Goal: Book appointment/travel/reservation

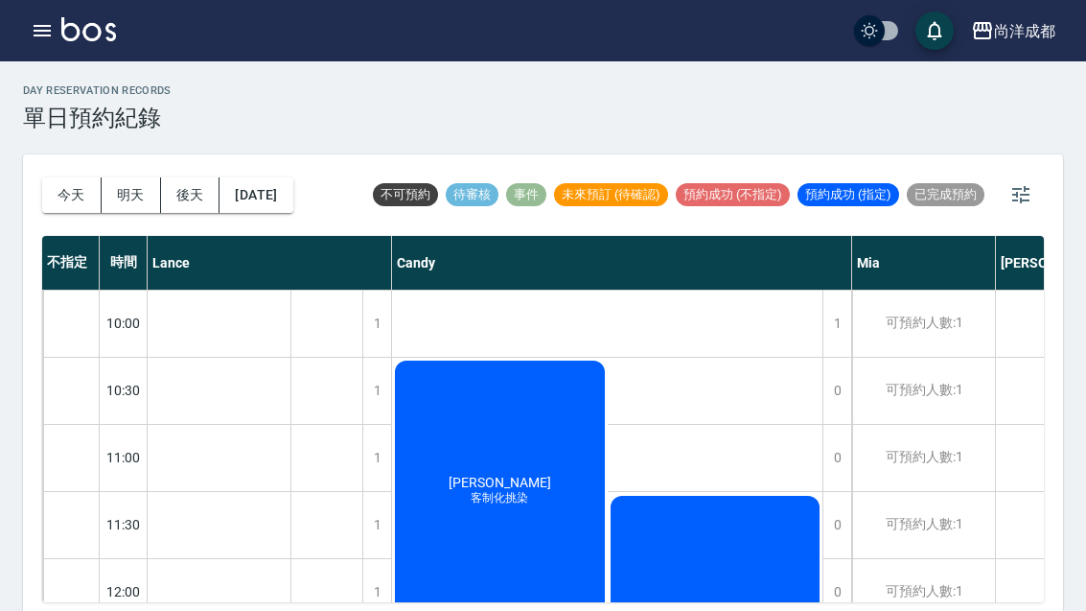
click at [85, 188] on button "今天" at bounding box center [71, 194] width 59 height 35
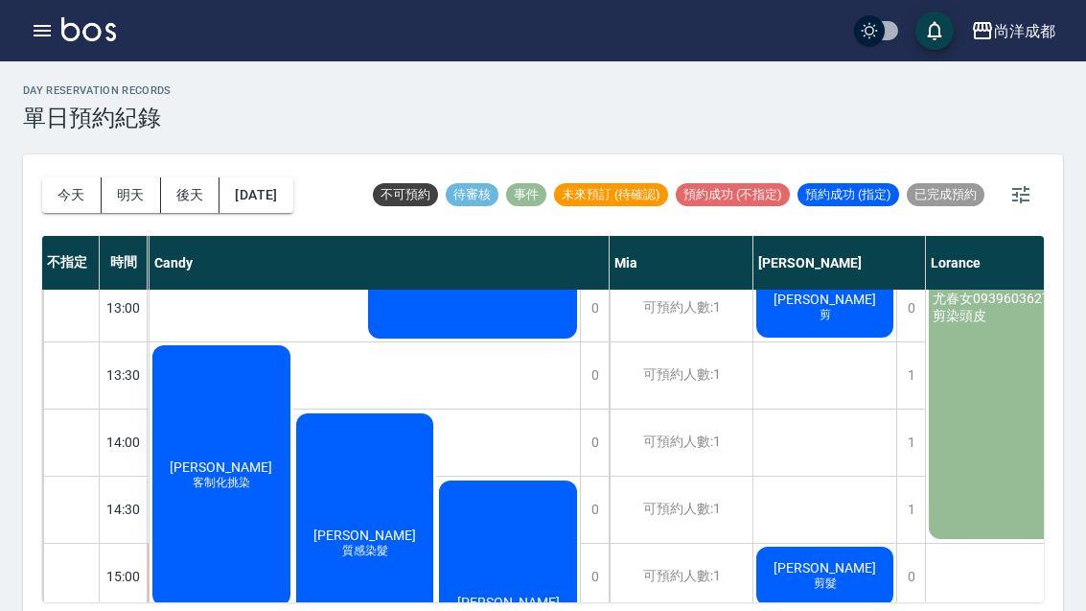
click at [84, 187] on button "今天" at bounding box center [71, 194] width 59 height 35
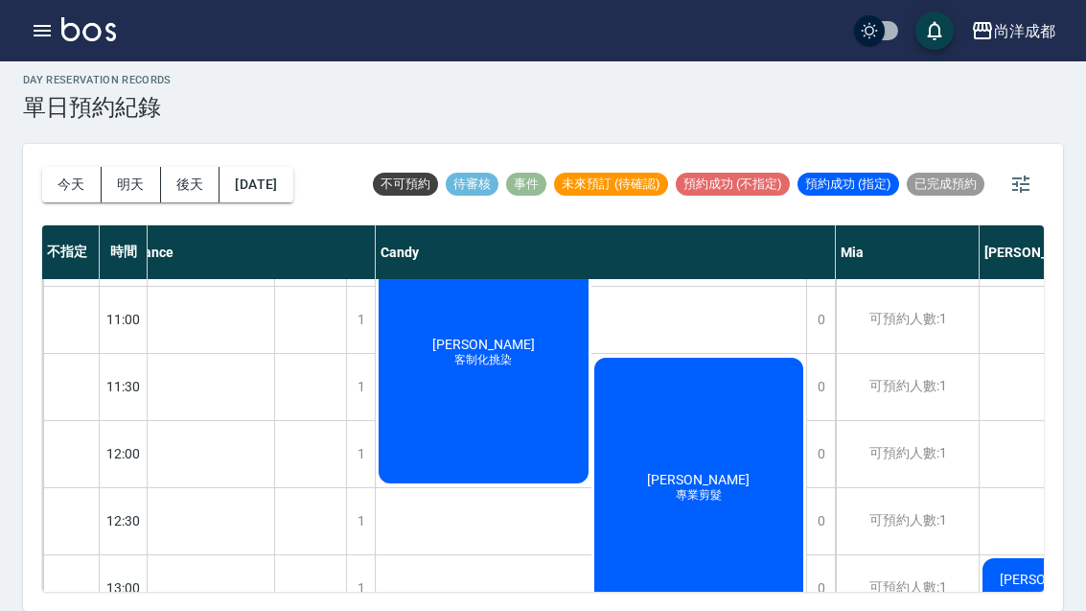
scroll to position [130, 16]
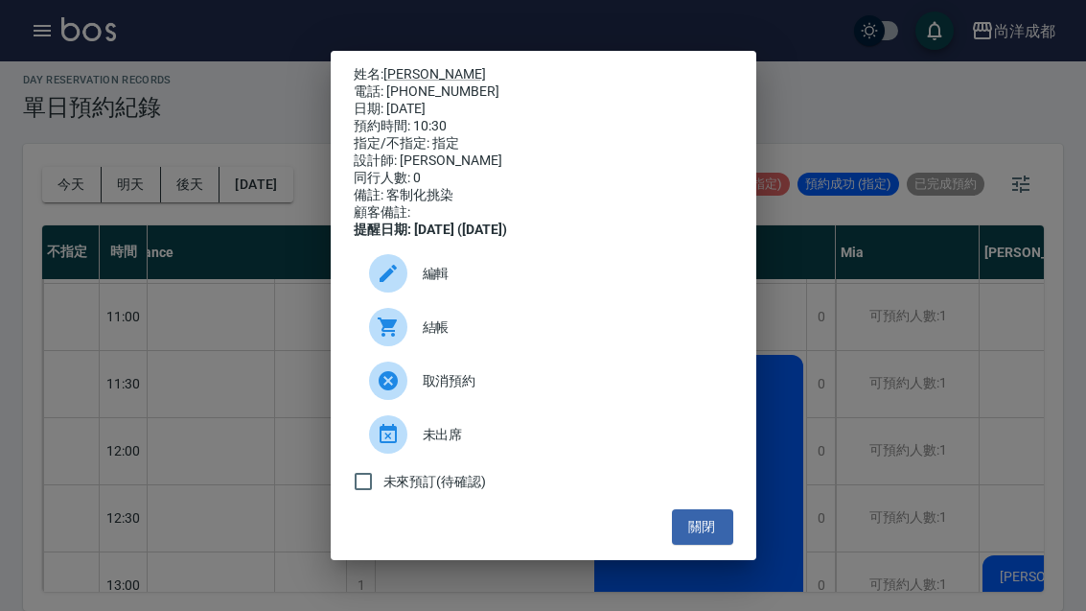
click at [707, 545] on button "關閉" at bounding box center [702, 526] width 61 height 35
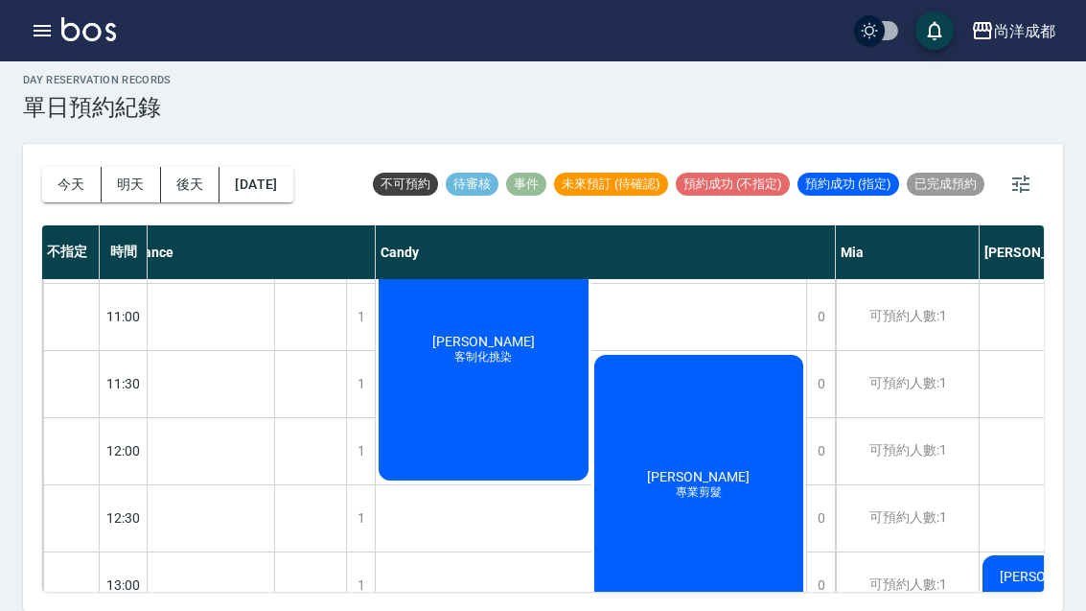
click at [753, 509] on div "彭俊霖 專業剪髮" at bounding box center [699, 485] width 216 height 267
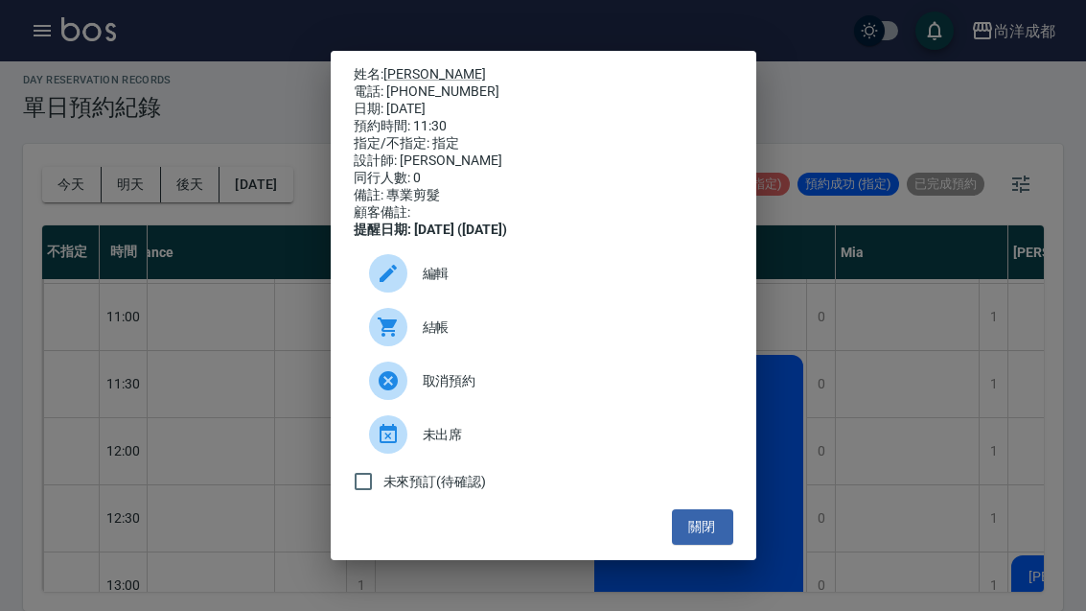
click at [721, 531] on button "關閉" at bounding box center [702, 526] width 61 height 35
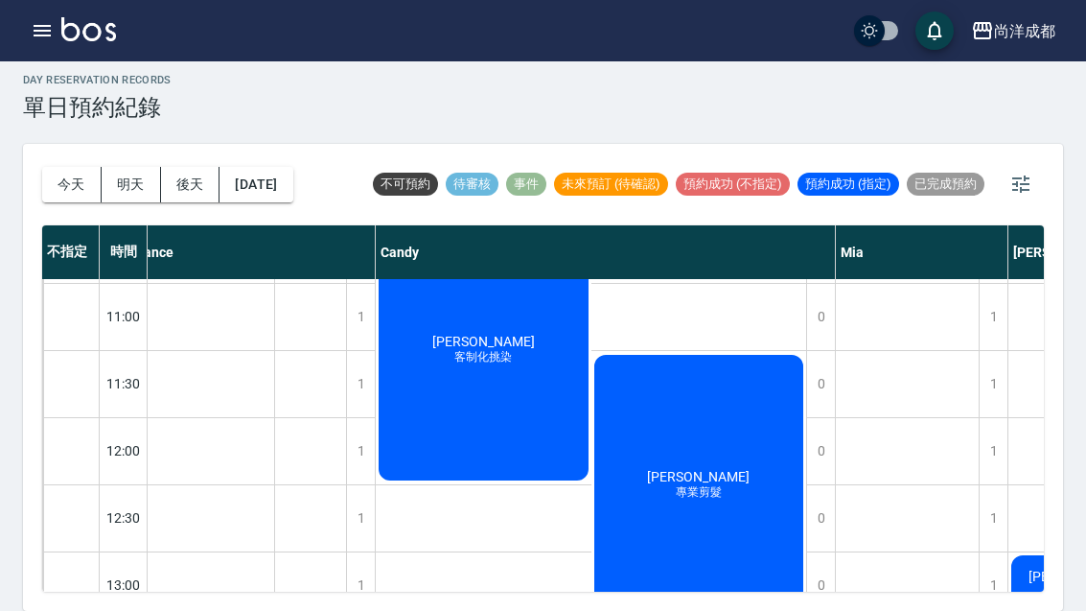
click at [707, 225] on div "Candy" at bounding box center [606, 252] width 460 height 54
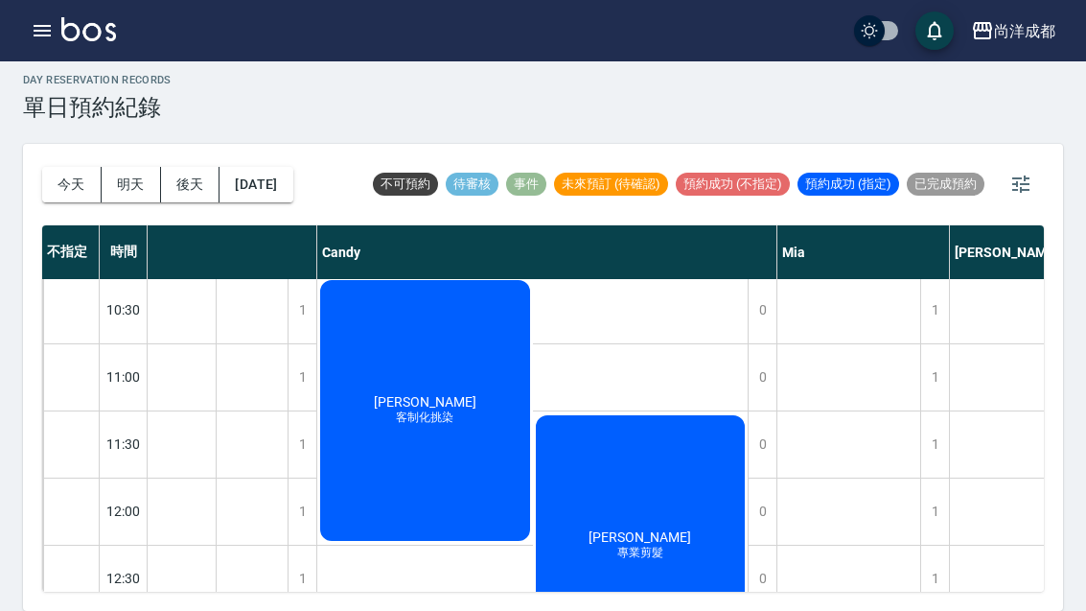
scroll to position [93, 75]
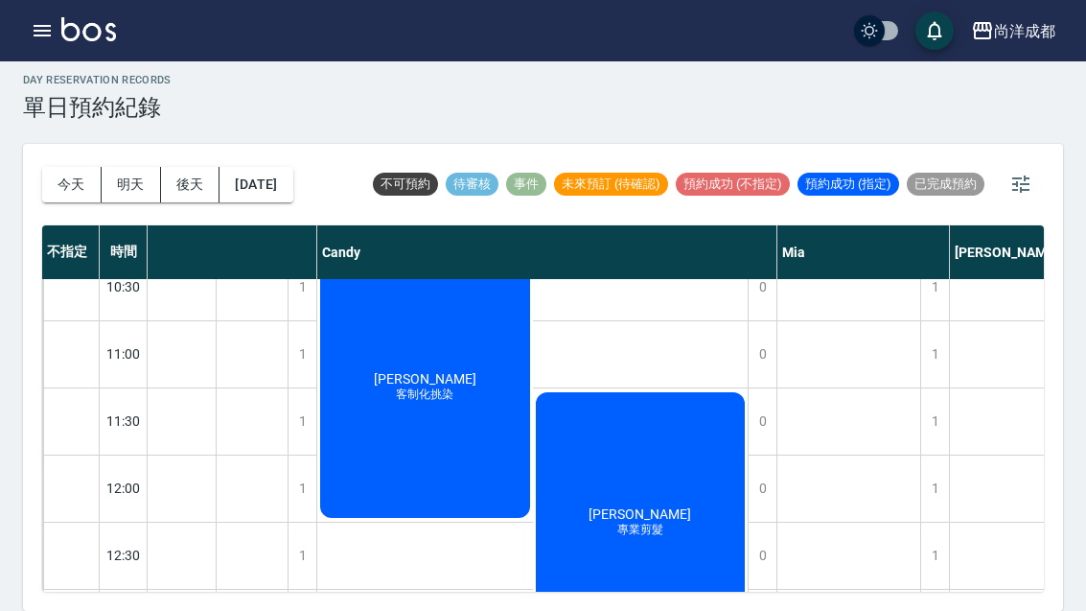
click at [660, 474] on div "彭俊霖 專業剪髮" at bounding box center [641, 522] width 216 height 267
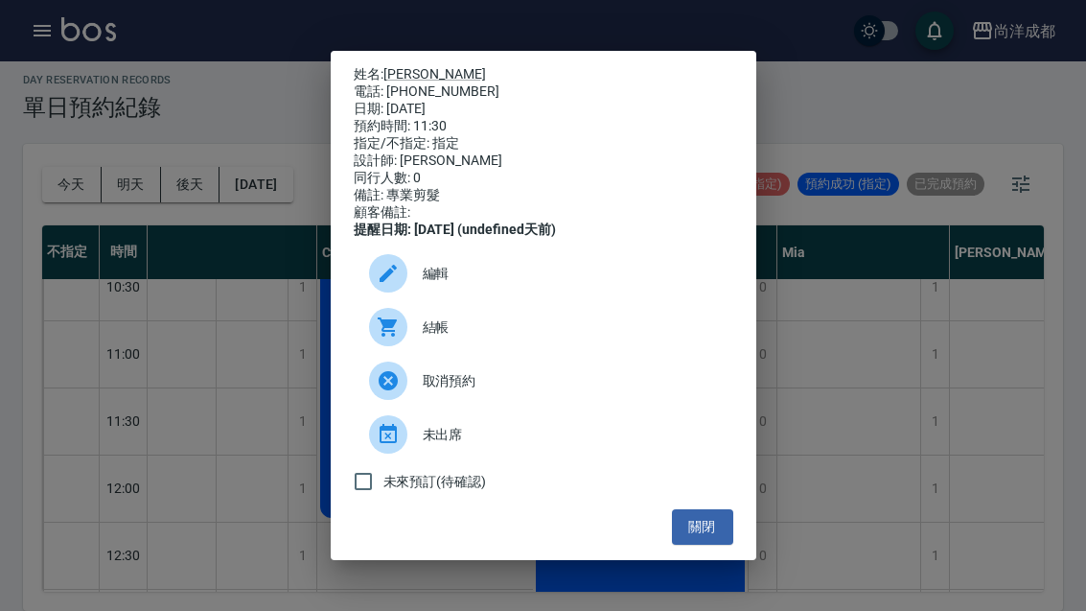
click at [417, 66] on link "[PERSON_NAME]" at bounding box center [434, 73] width 103 height 15
click at [724, 537] on button "關閉" at bounding box center [702, 526] width 61 height 35
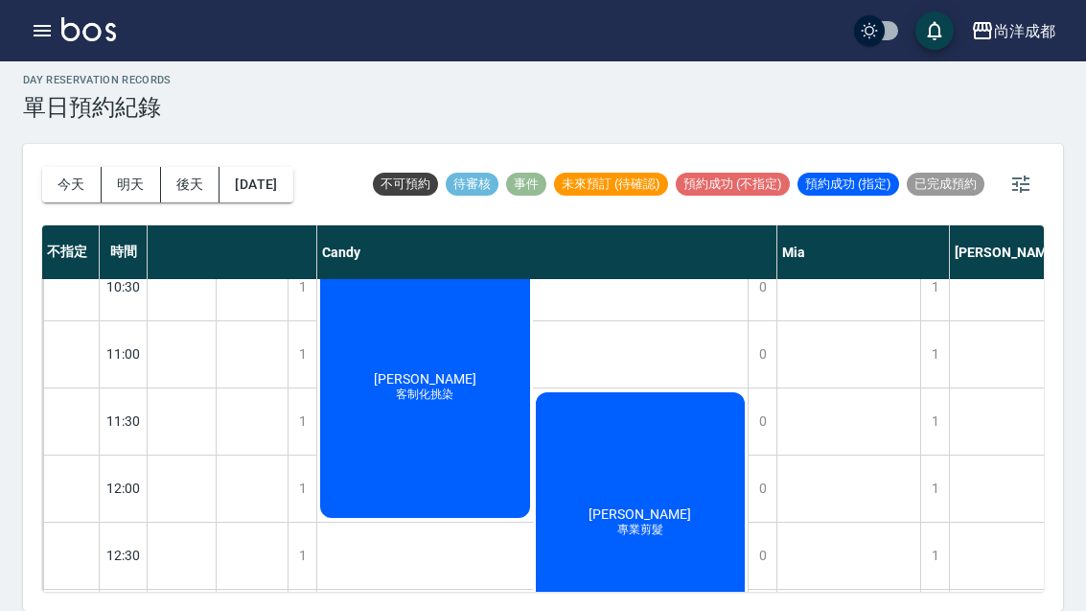
click at [65, 167] on button "今天" at bounding box center [71, 184] width 59 height 35
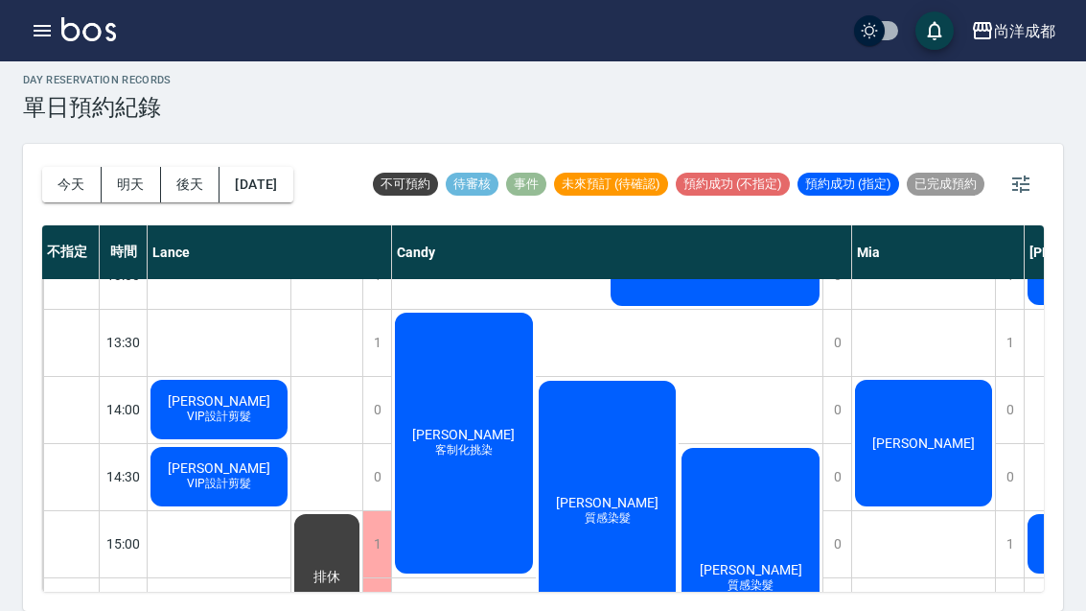
scroll to position [441, 0]
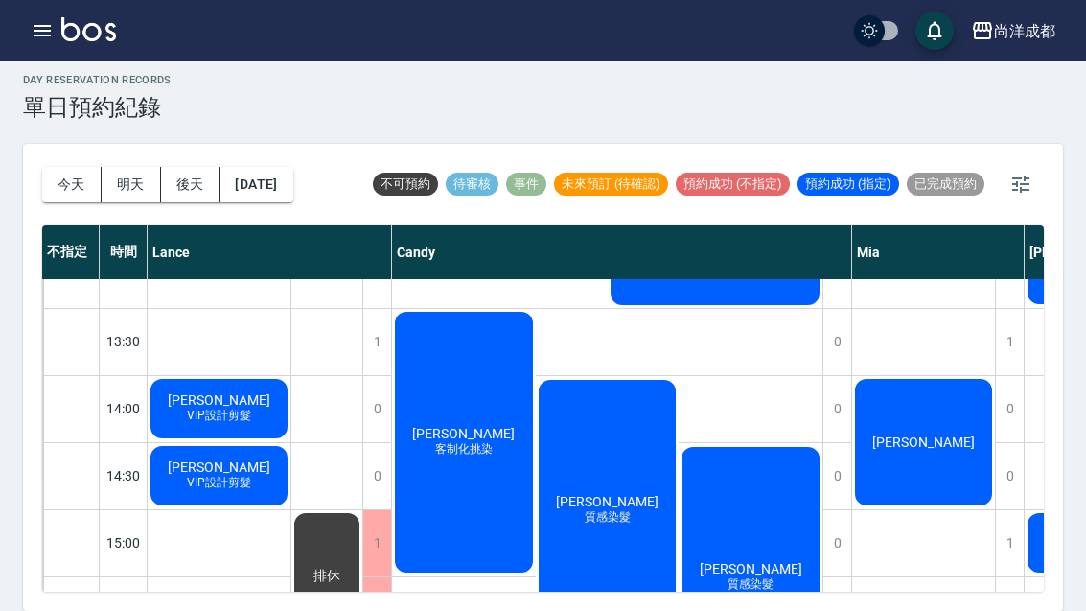
click at [71, 443] on div at bounding box center [71, 476] width 56 height 66
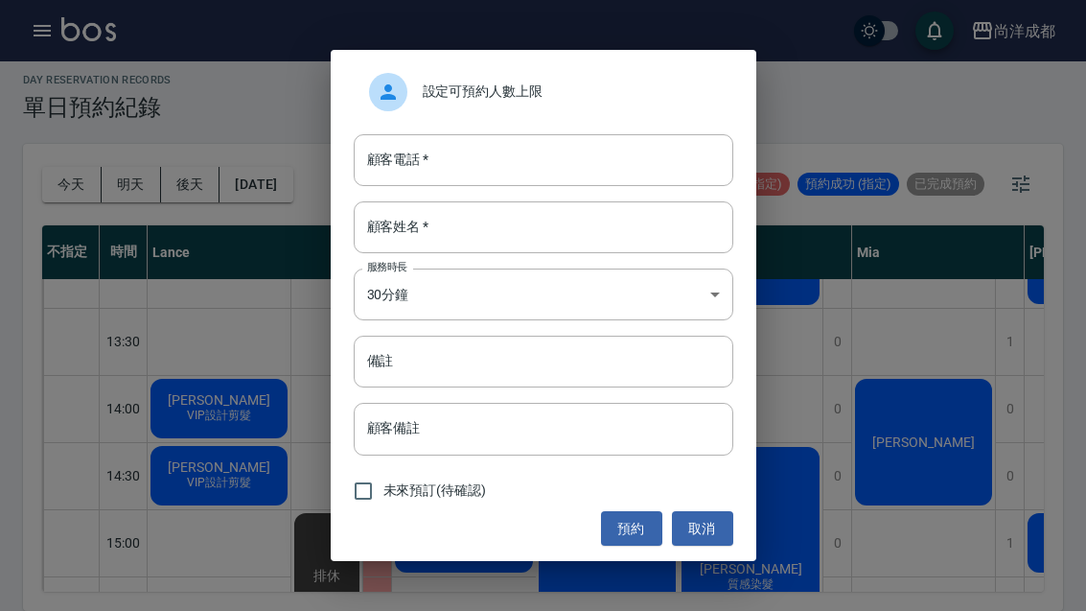
click at [506, 148] on input "顧客電話   *" at bounding box center [544, 160] width 380 height 52
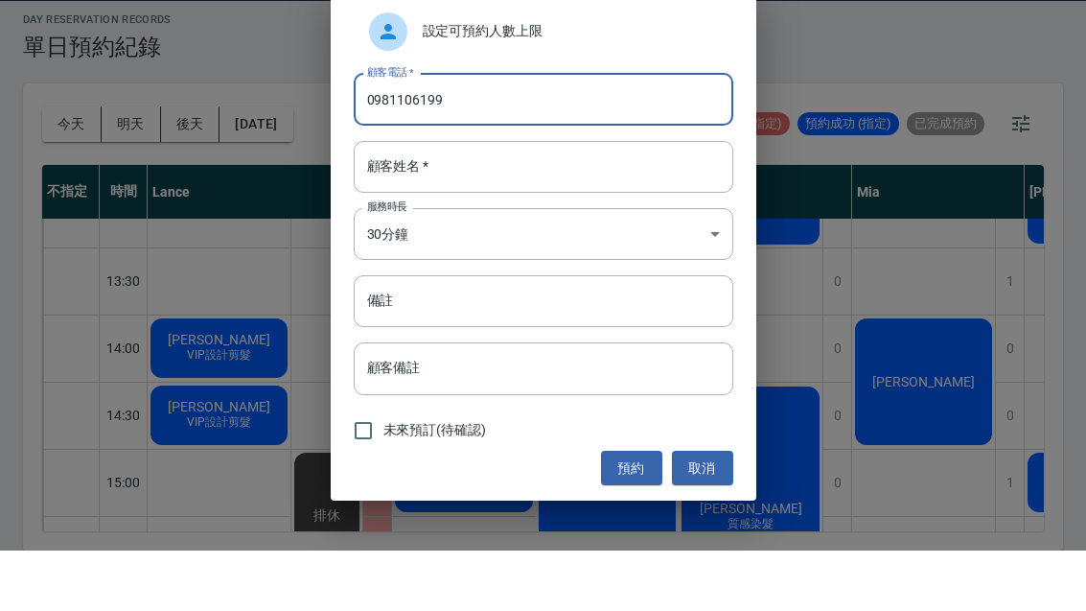
type input "0981106199"
click at [543, 201] on input "顧客姓名   *" at bounding box center [544, 227] width 380 height 52
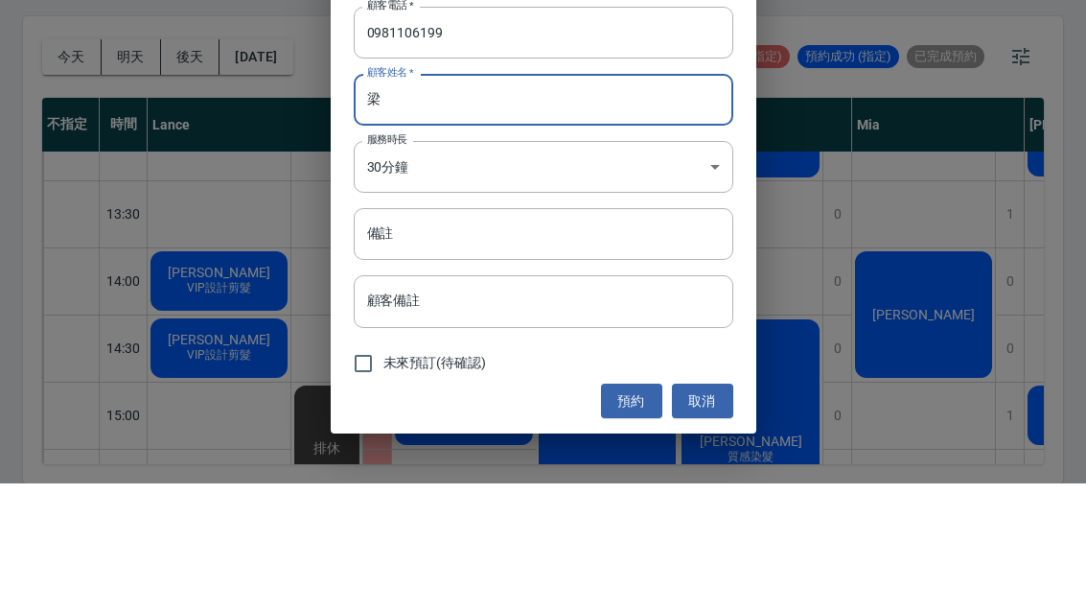
scroll to position [66, 0]
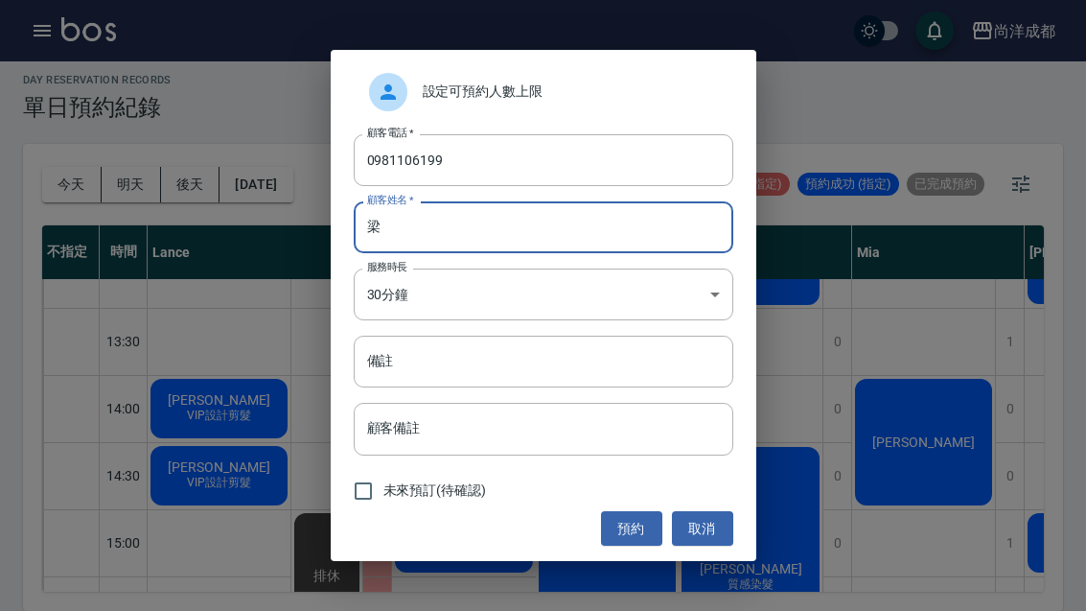
type input "梁"
click at [637, 531] on button "預約" at bounding box center [631, 528] width 61 height 35
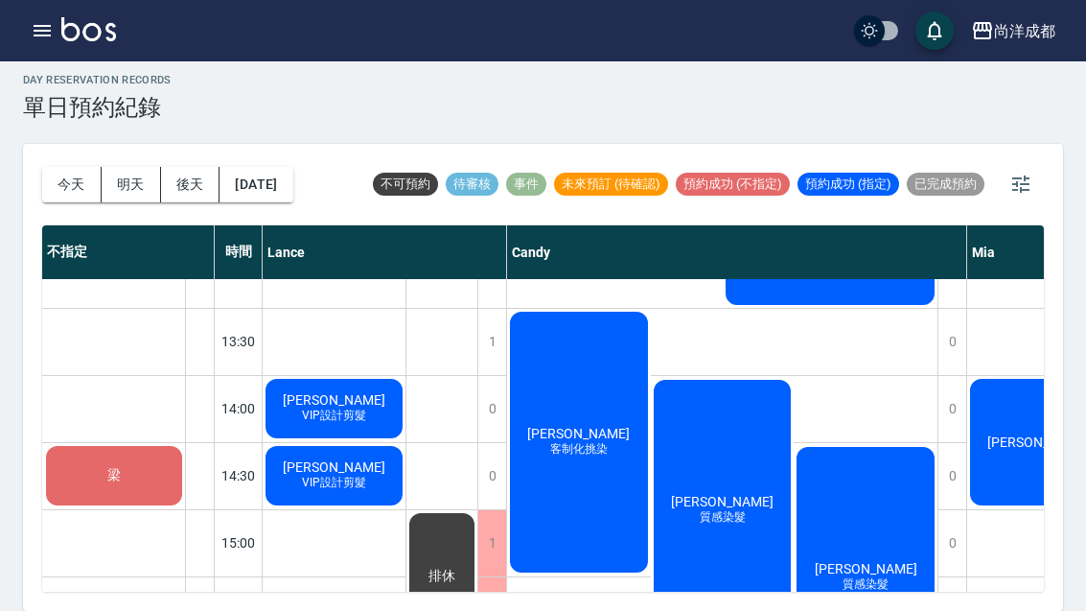
click at [91, 443] on div "梁" at bounding box center [114, 475] width 142 height 65
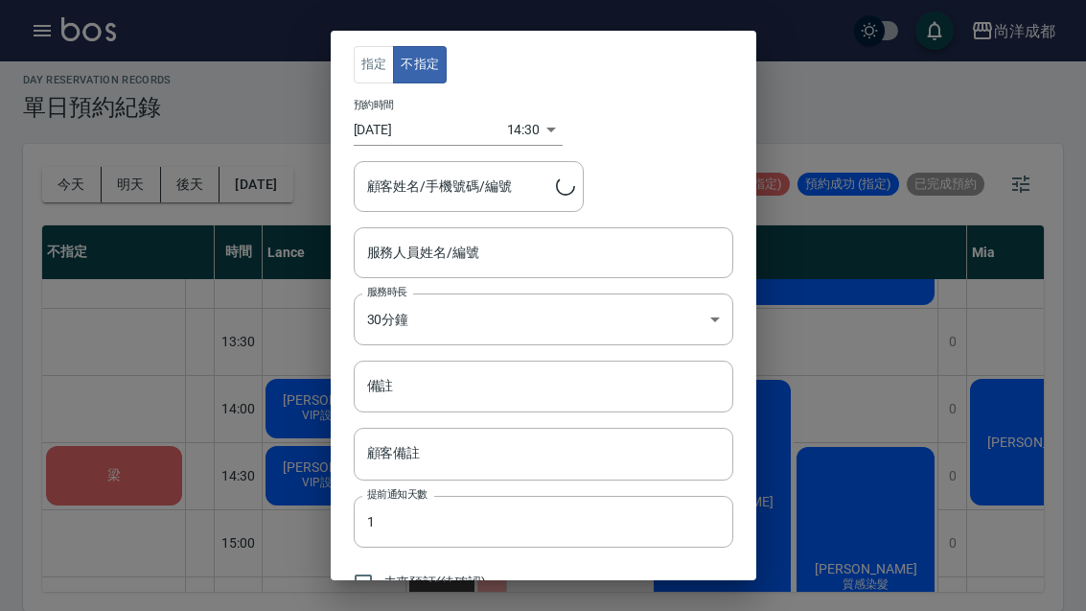
type input "梁/0981106199"
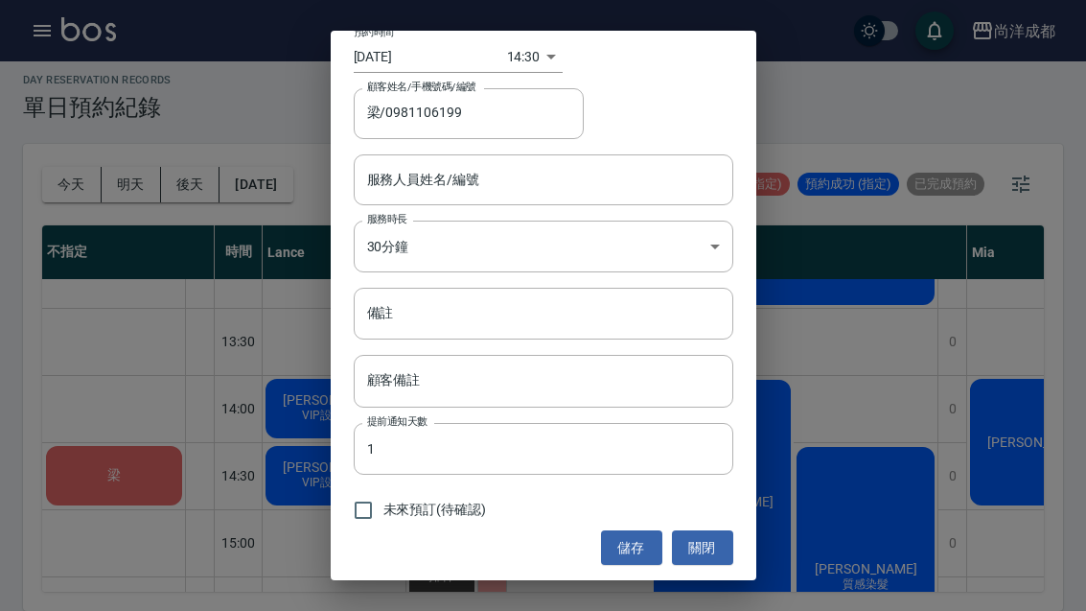
scroll to position [72, 0]
click at [568, 324] on input "備註" at bounding box center [544, 315] width 380 height 52
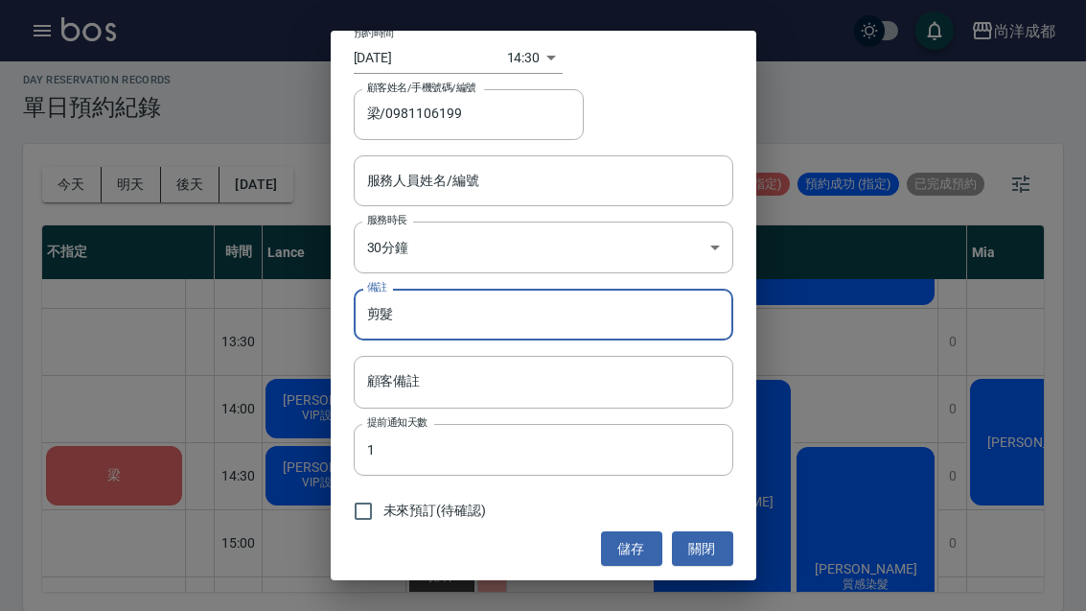
type input "剪髮"
click at [629, 547] on button "儲存" at bounding box center [631, 548] width 61 height 35
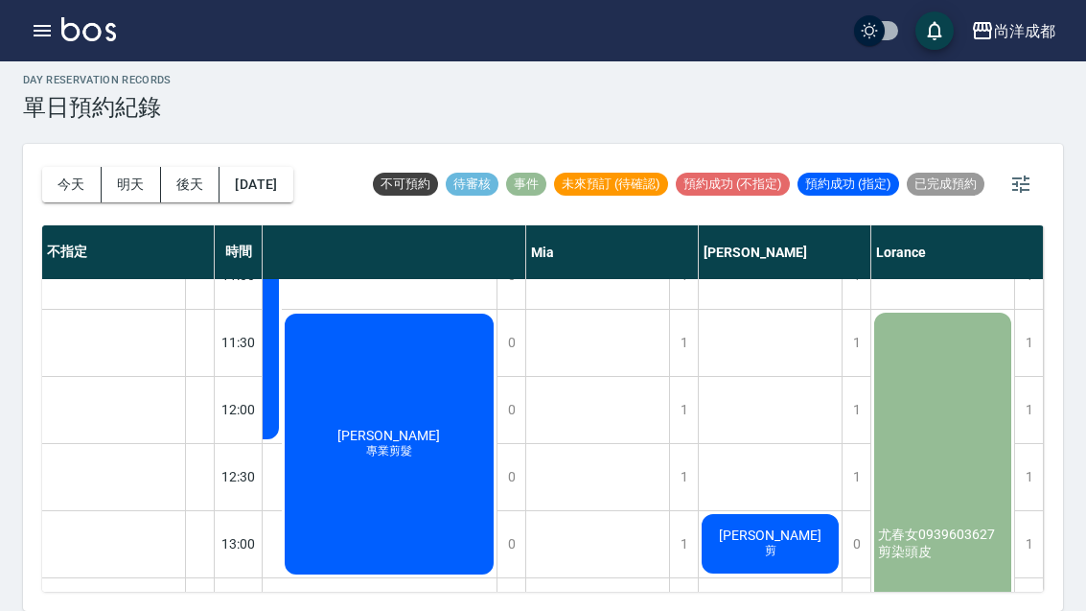
scroll to position [195, 439]
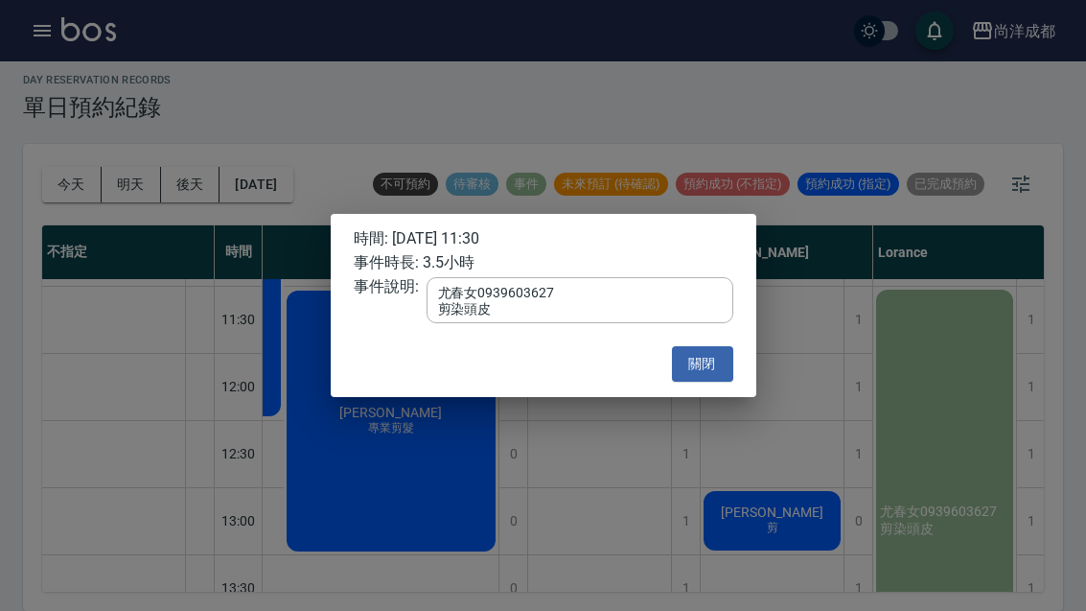
click at [712, 370] on button "關閉" at bounding box center [702, 363] width 61 height 35
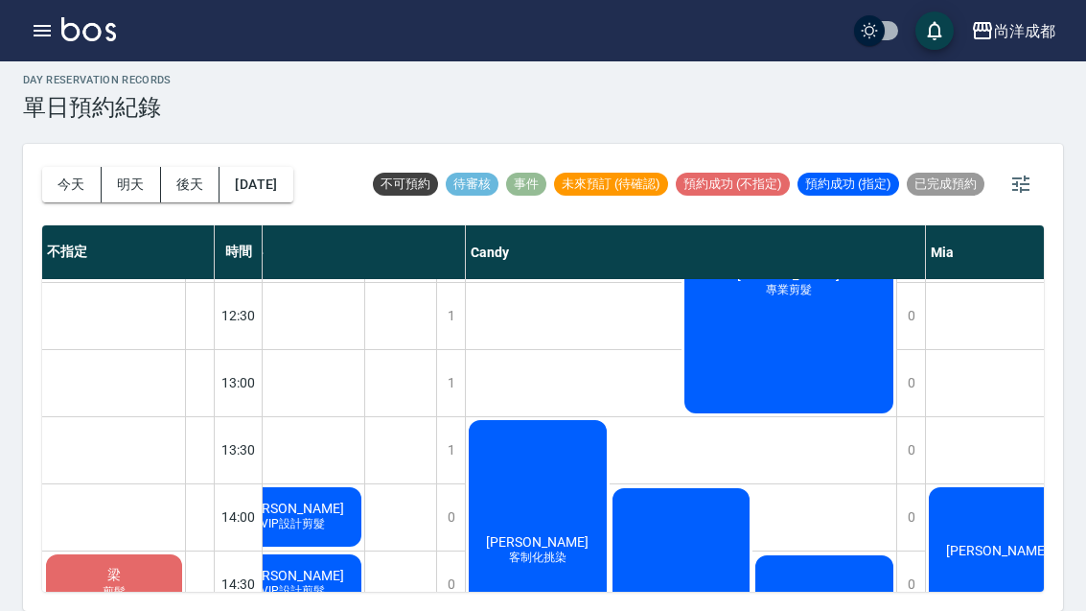
scroll to position [332, 41]
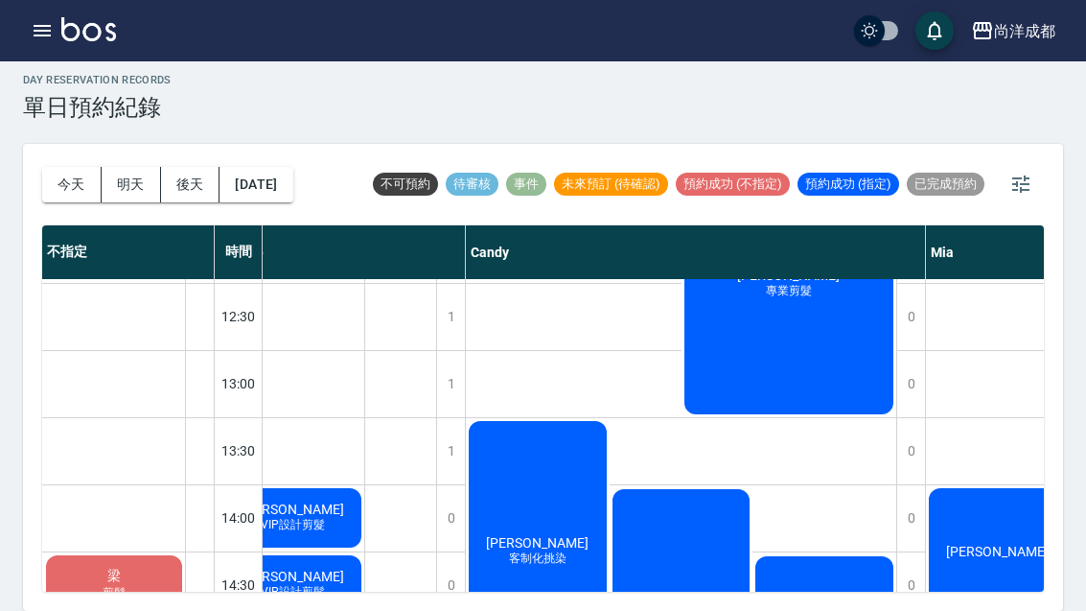
click at [149, 167] on button "明天" at bounding box center [131, 184] width 59 height 35
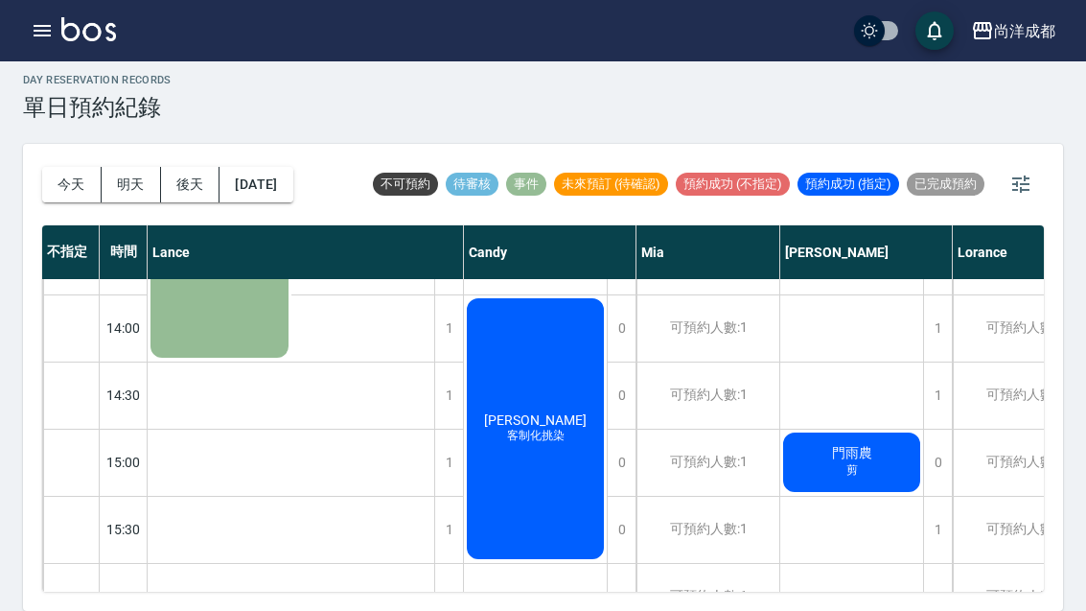
scroll to position [523, 0]
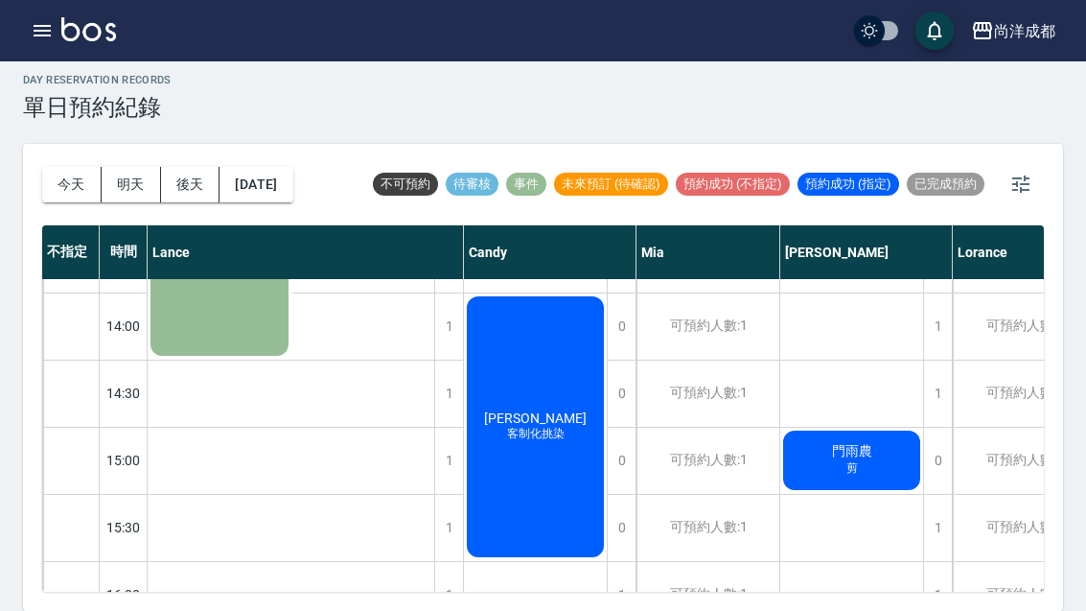
click at [197, 167] on button "後天" at bounding box center [190, 184] width 59 height 35
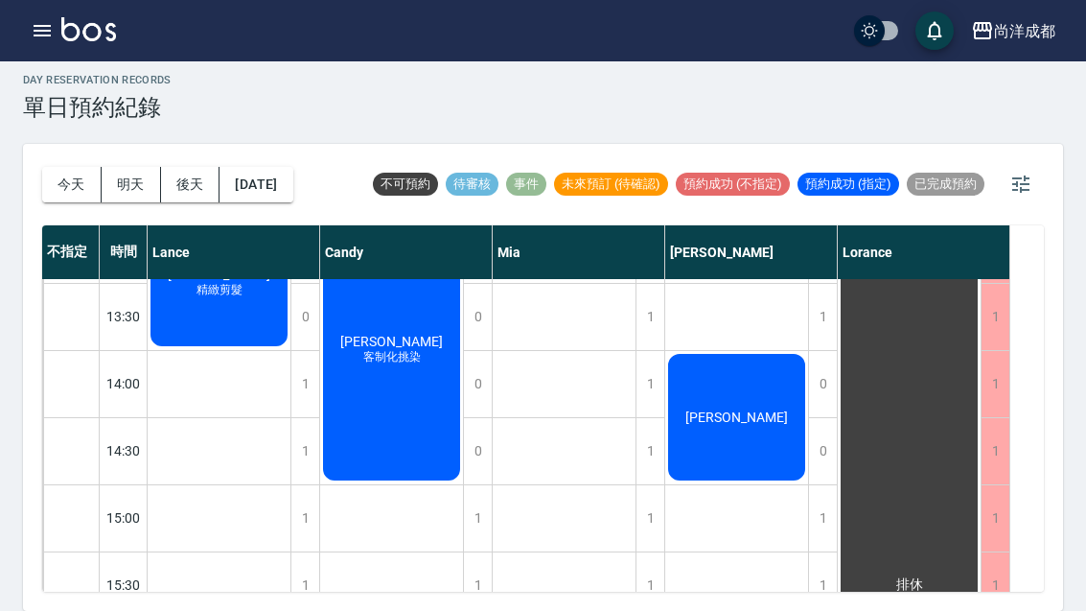
scroll to position [464, 0]
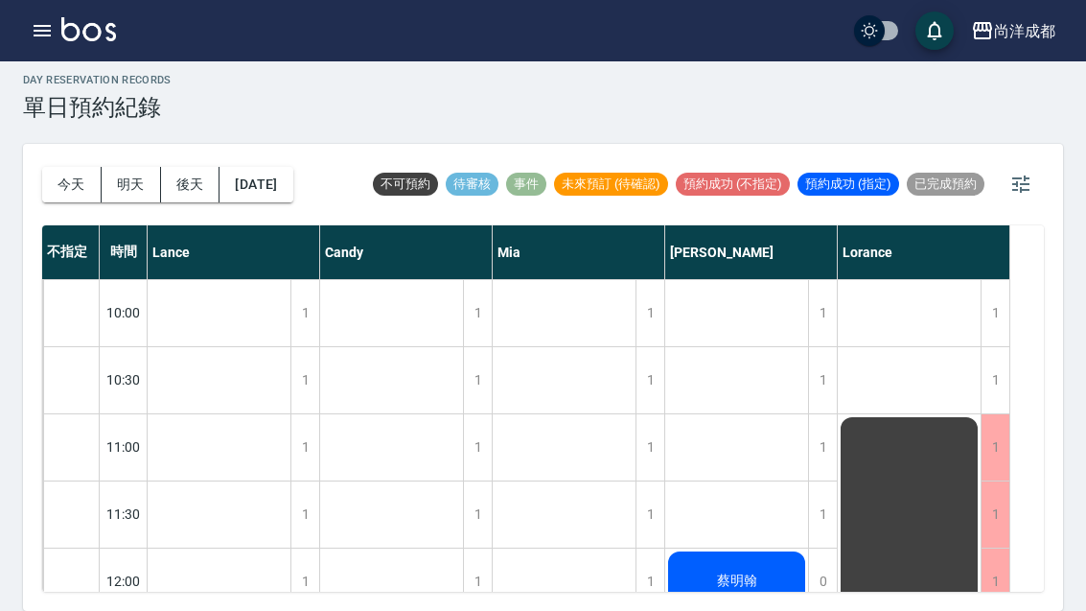
click at [138, 167] on button "明天" at bounding box center [131, 184] width 59 height 35
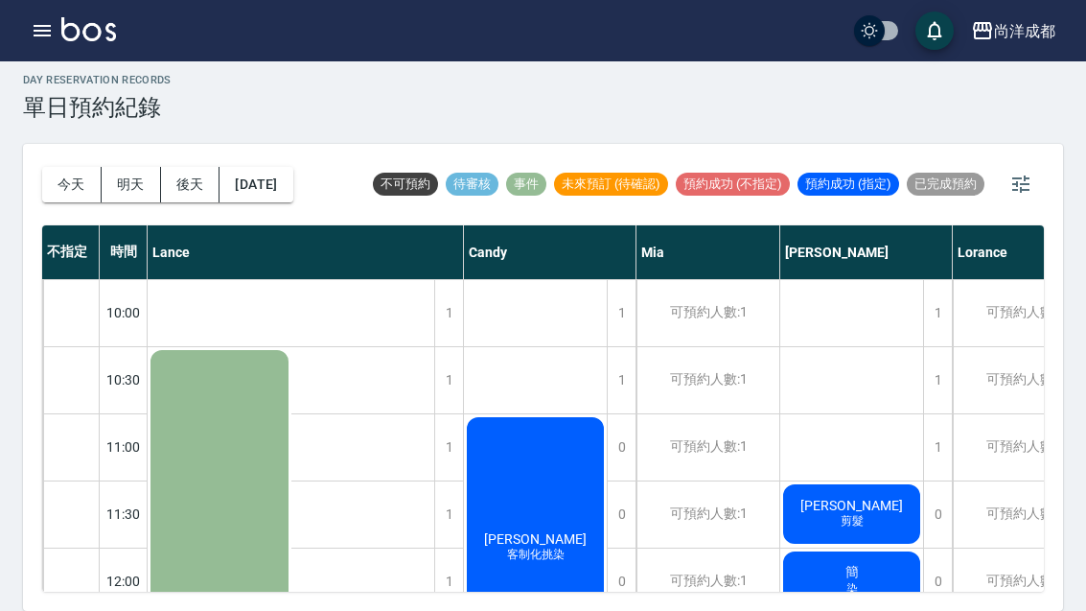
click at [91, 167] on button "今天" at bounding box center [71, 184] width 59 height 35
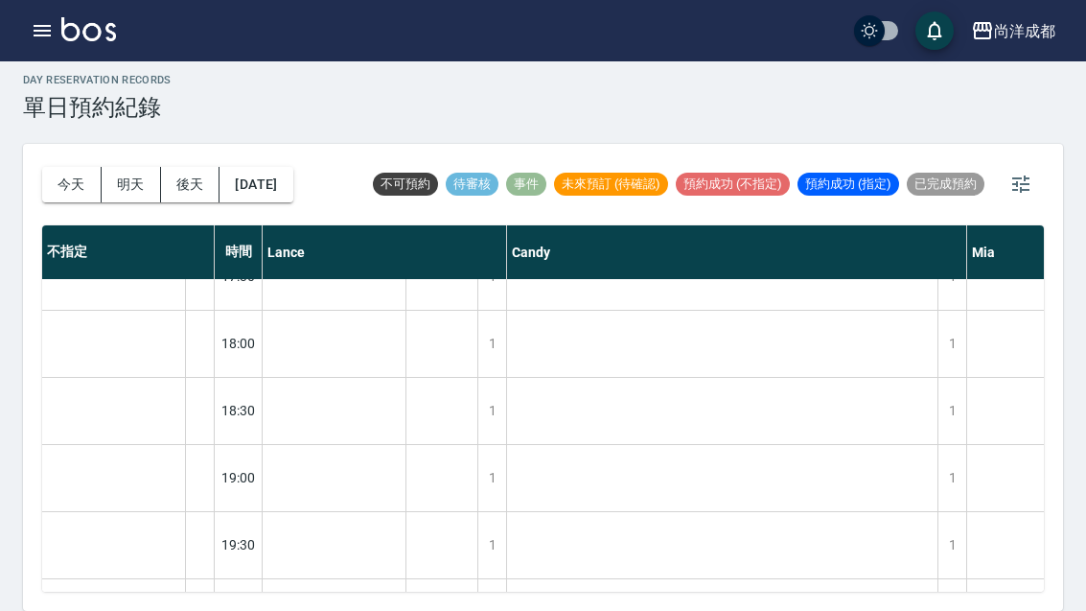
scroll to position [1041, 0]
click at [138, 167] on button "明天" at bounding box center [131, 184] width 59 height 35
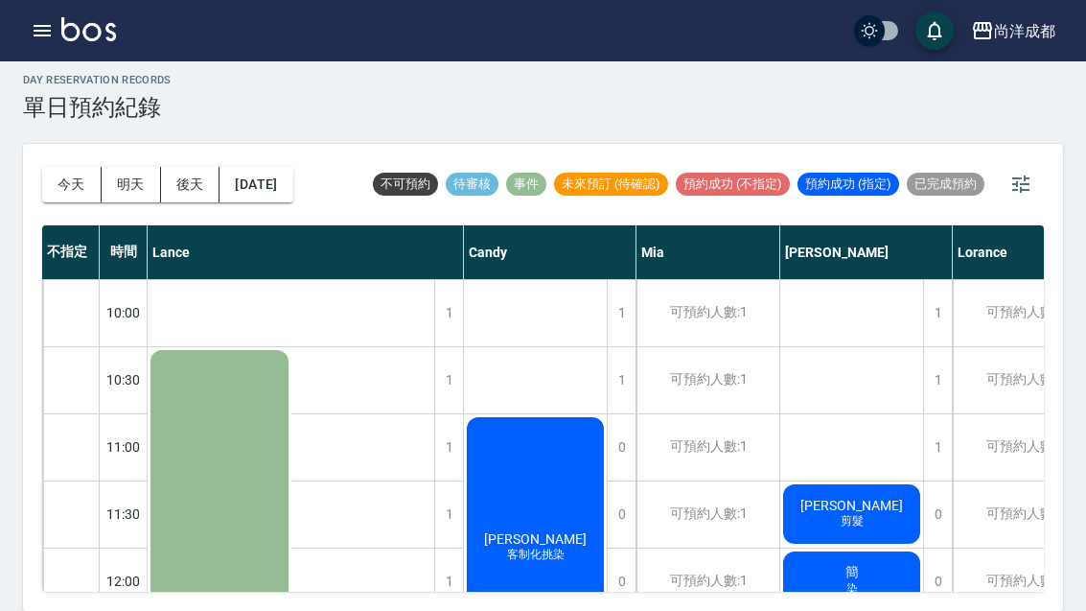
click at [191, 167] on button "後天" at bounding box center [190, 184] width 59 height 35
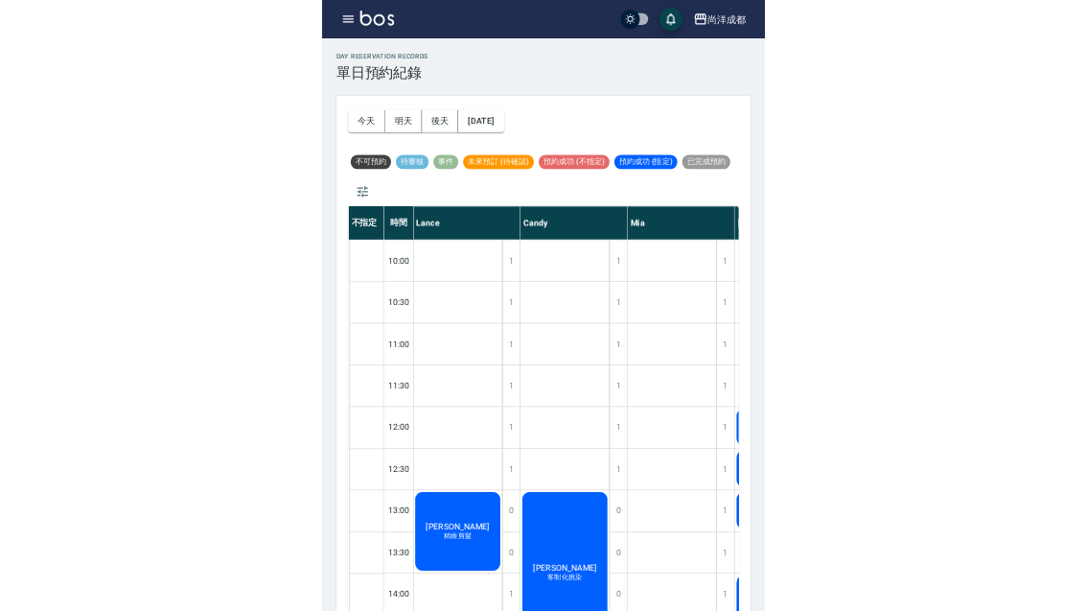
scroll to position [66, 0]
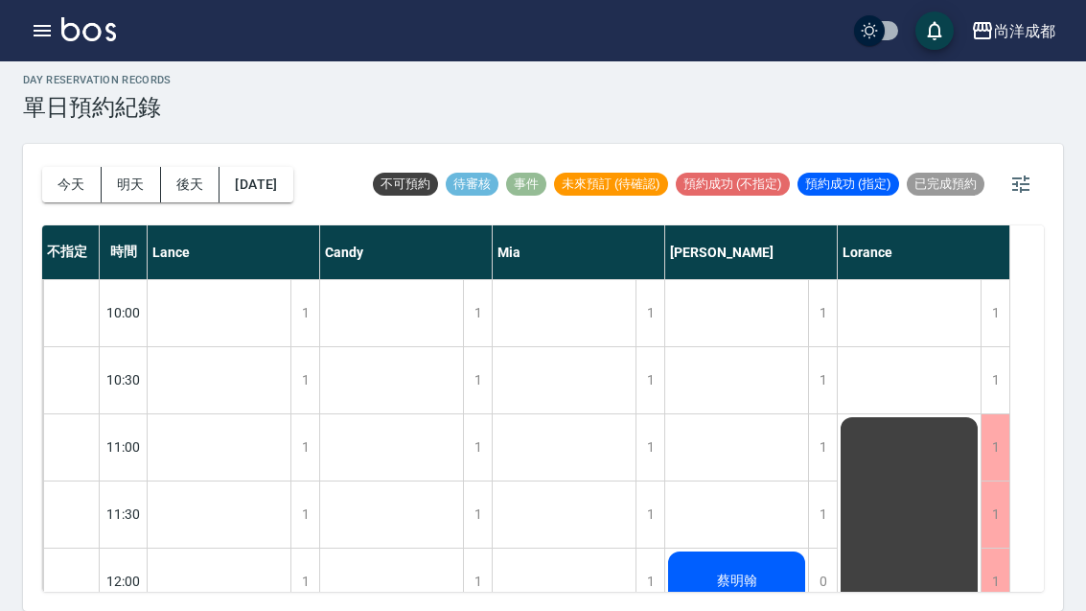
click at [193, 167] on button "後天" at bounding box center [190, 184] width 59 height 35
click at [138, 167] on button "明天" at bounding box center [131, 184] width 59 height 35
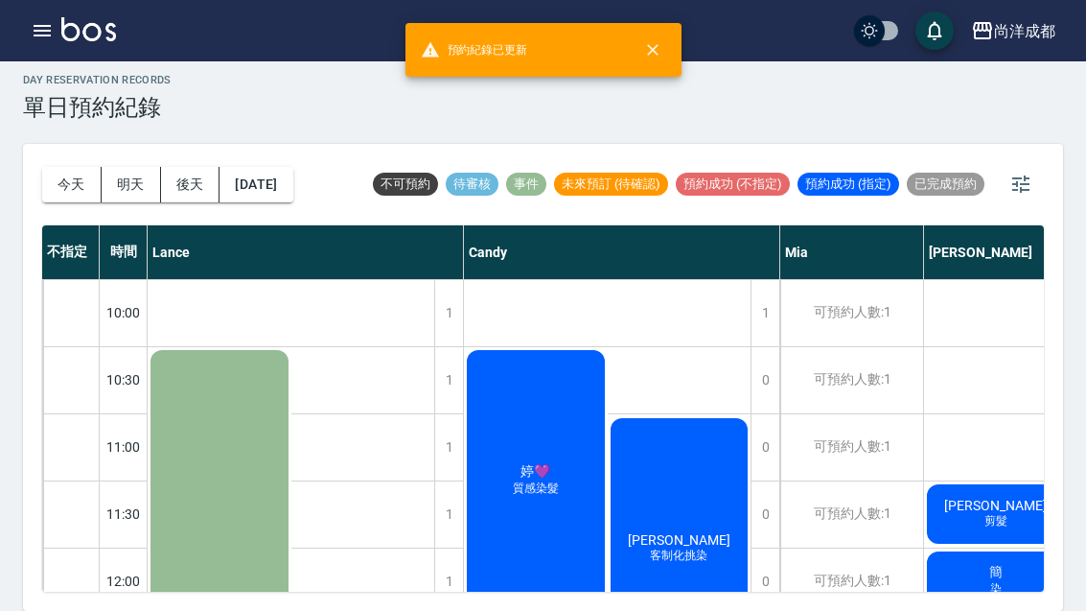
scroll to position [-1, 0]
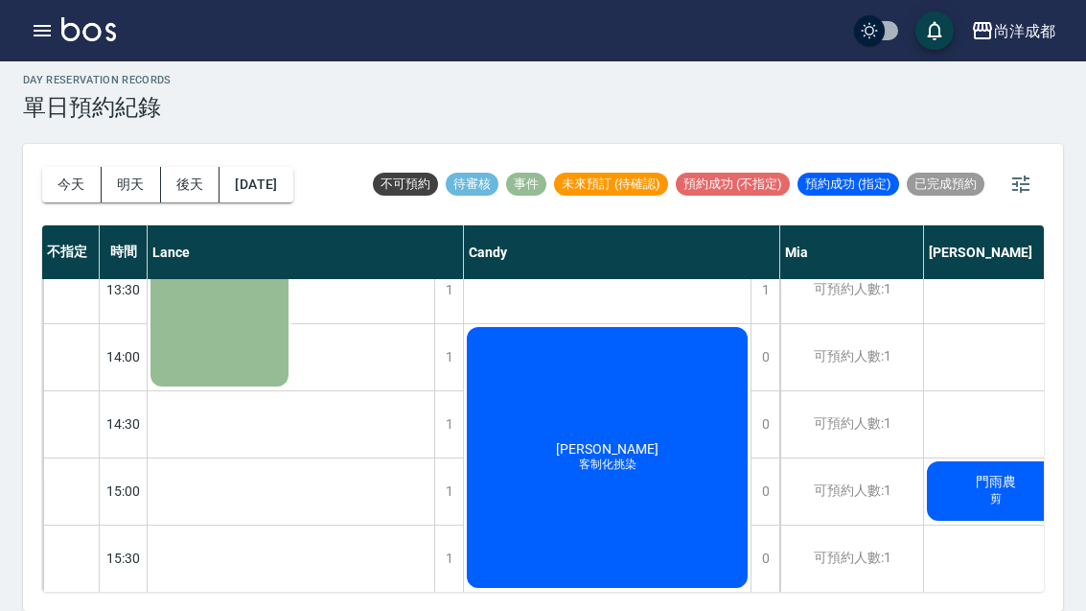
click at [72, 167] on button "今天" at bounding box center [71, 184] width 59 height 35
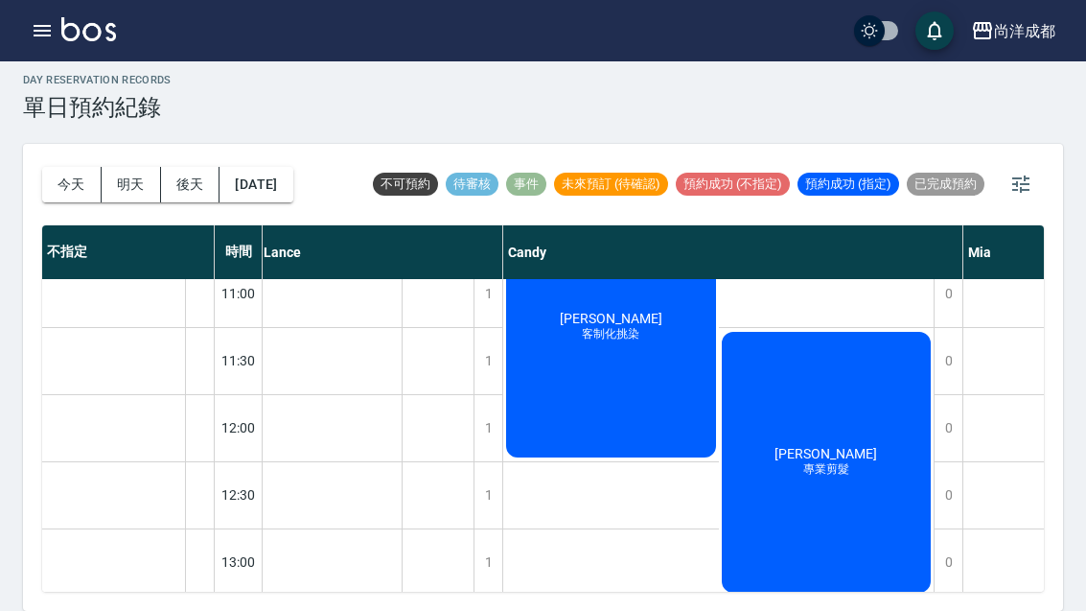
scroll to position [154, 4]
click at [188, 167] on button "後天" at bounding box center [190, 184] width 59 height 35
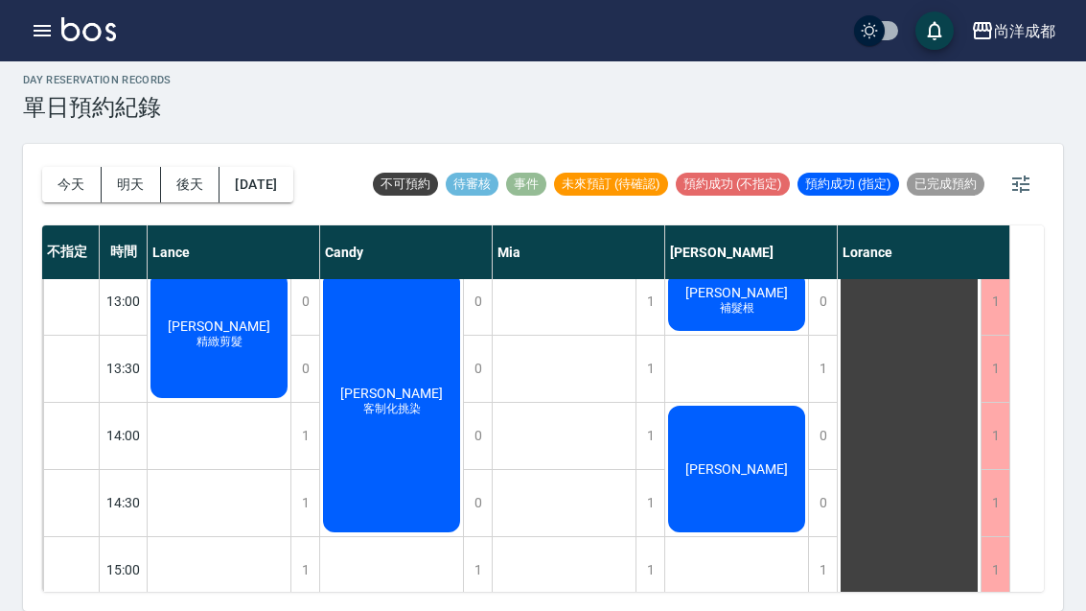
scroll to position [420, 0]
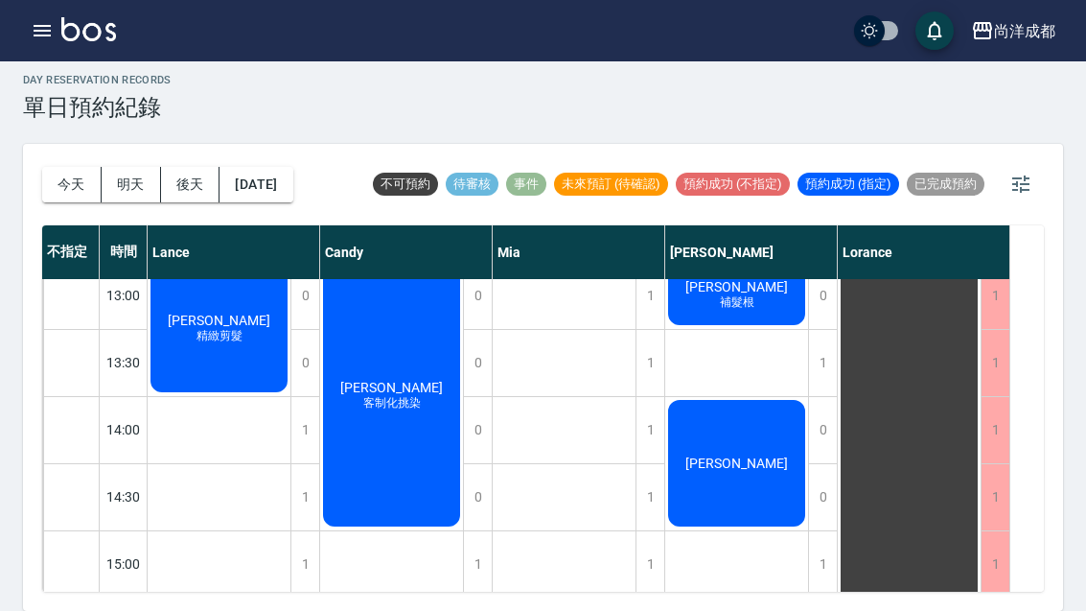
click at [198, 167] on button "後天" at bounding box center [190, 184] width 59 height 35
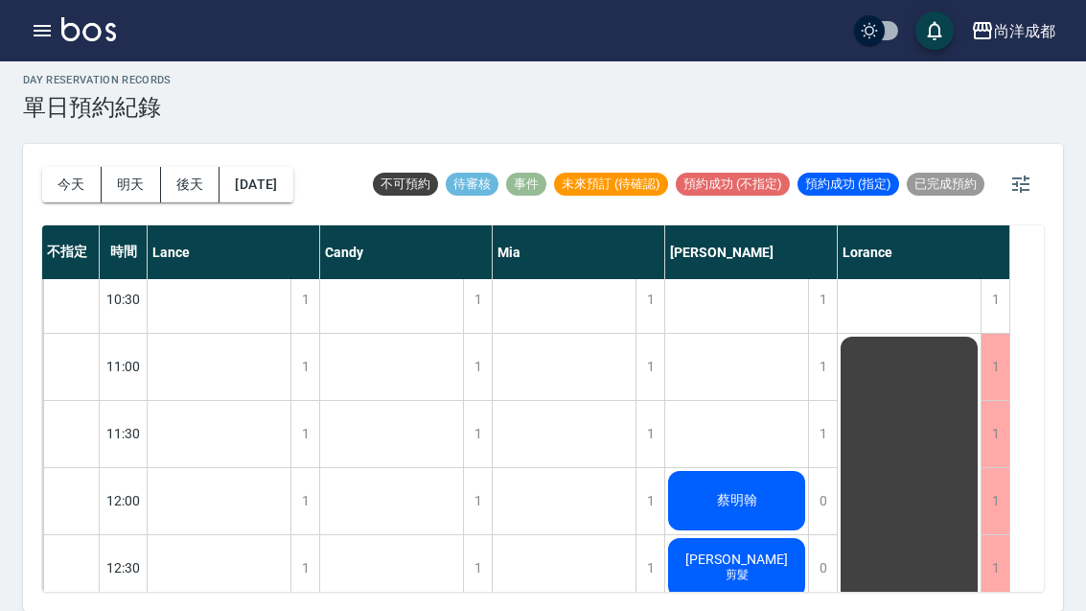
click at [67, 167] on button "今天" at bounding box center [71, 184] width 59 height 35
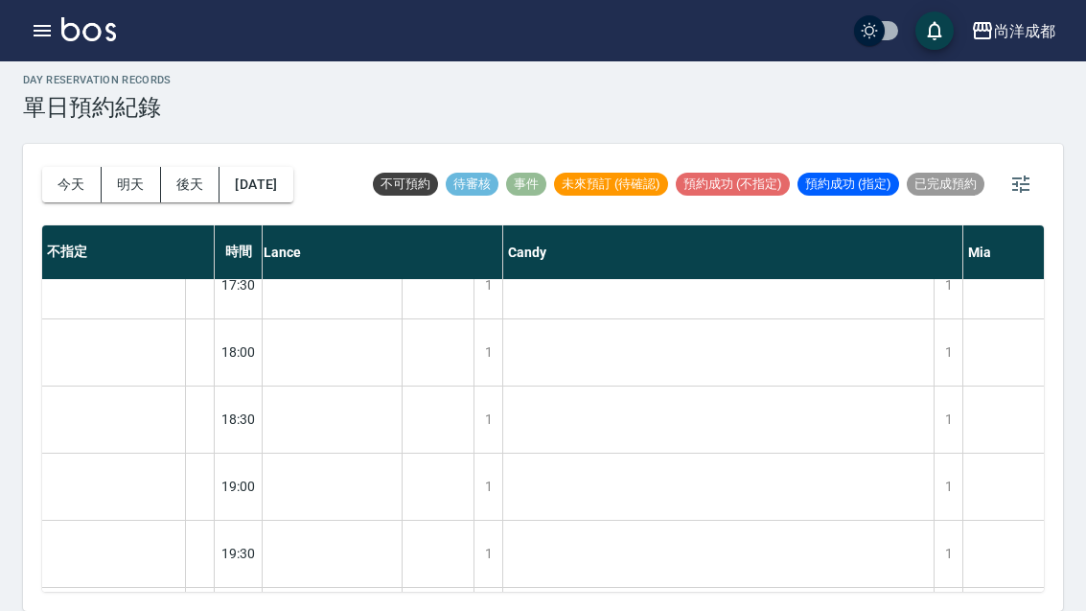
scroll to position [1038, 5]
click at [204, 450] on div at bounding box center [199, 483] width 29 height 66
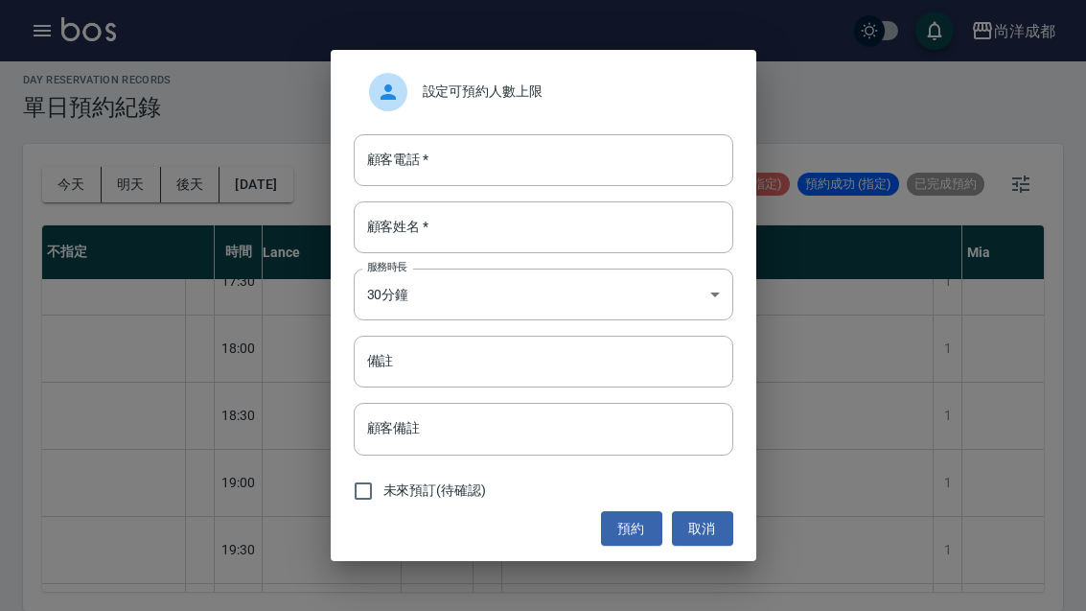
click at [461, 161] on input "顧客電話   *" at bounding box center [544, 160] width 380 height 52
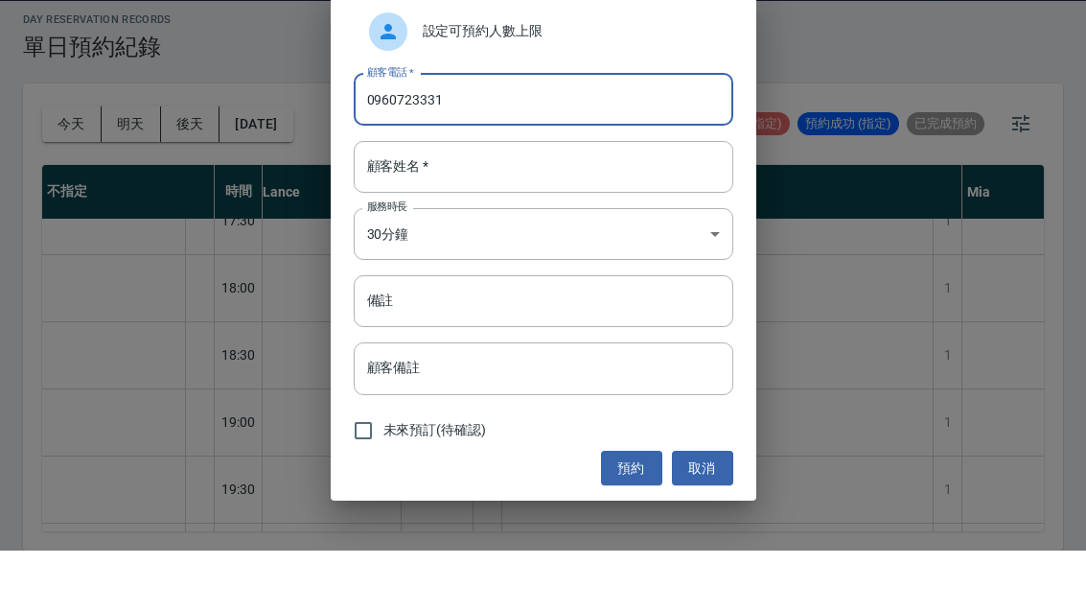
type input "0960723331"
click at [480, 201] on input "顧客姓名   *" at bounding box center [544, 227] width 380 height 52
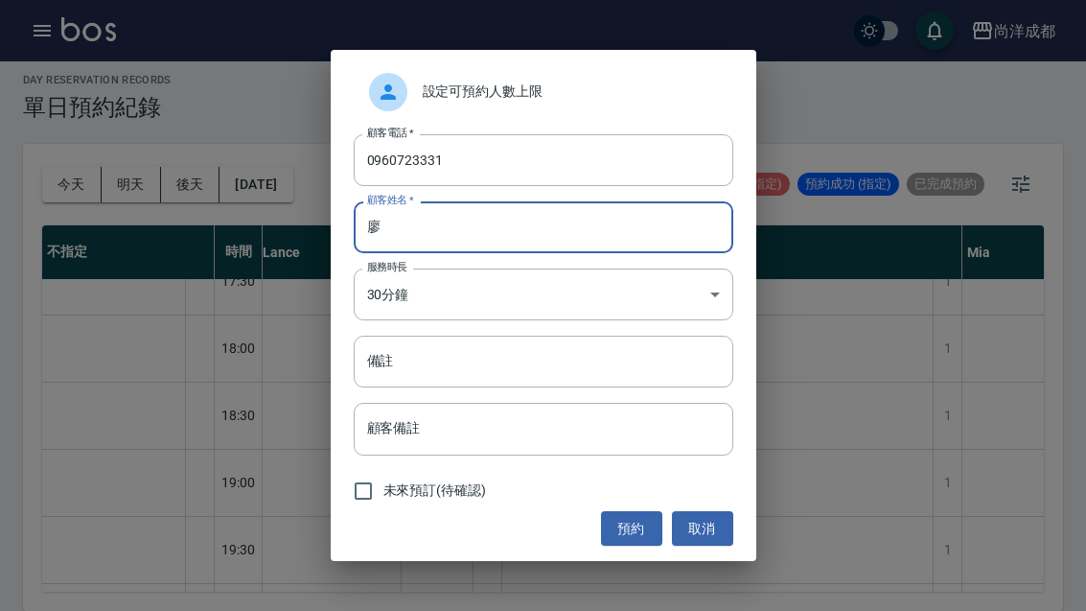
type input "廖"
click at [419, 364] on input "備註" at bounding box center [544, 362] width 380 height 52
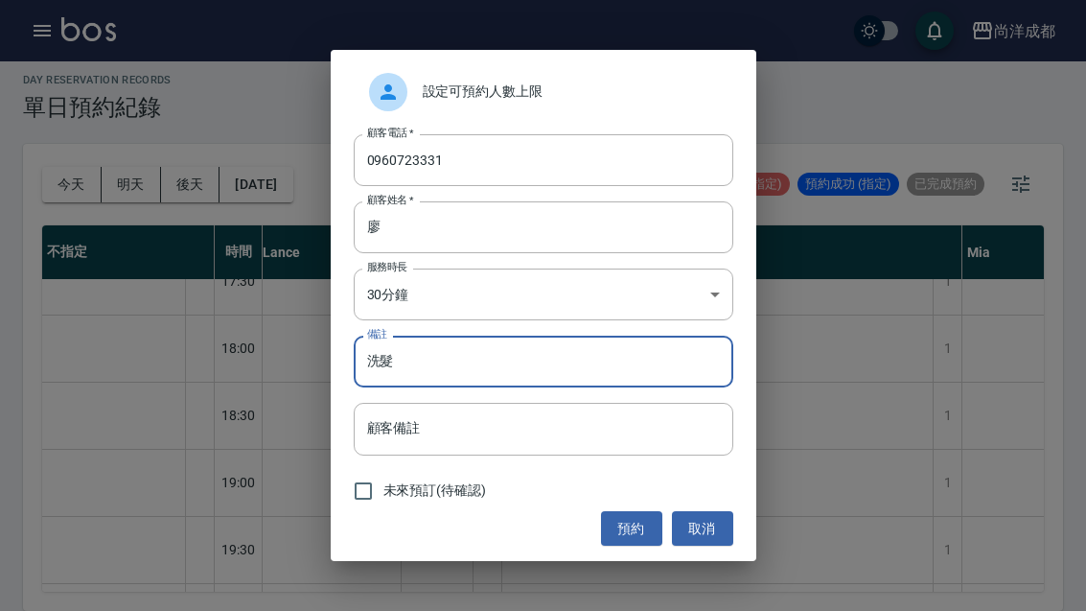
type input "洗髮"
click at [627, 537] on button "預約" at bounding box center [631, 528] width 61 height 35
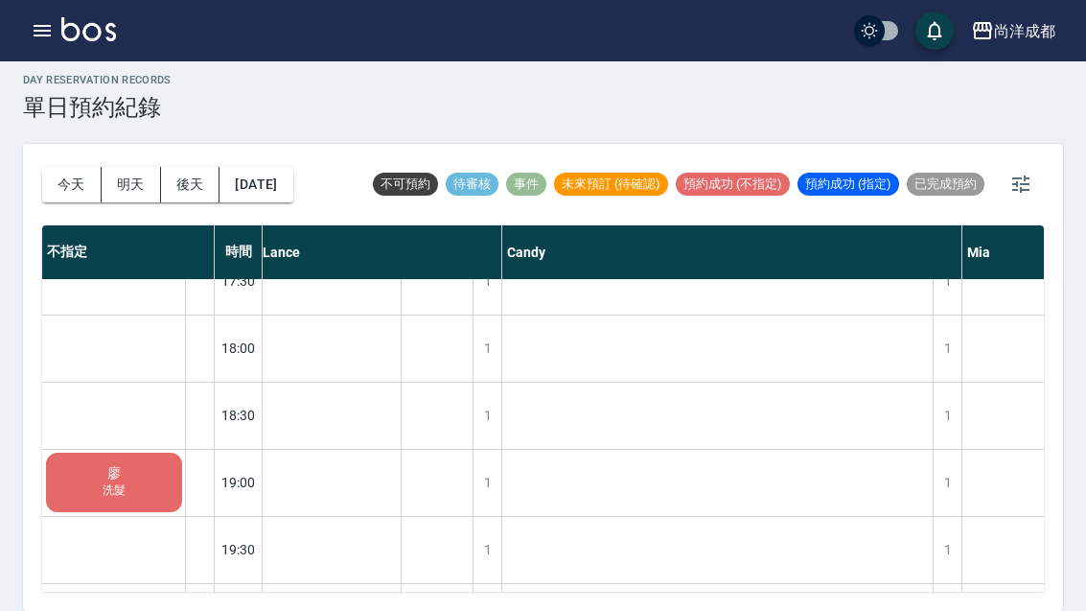
click at [62, 167] on button "今天" at bounding box center [71, 184] width 59 height 35
click at [57, 167] on button "今天" at bounding box center [71, 184] width 59 height 35
click at [56, 167] on button "今天" at bounding box center [71, 184] width 59 height 35
click at [77, 167] on button "今天" at bounding box center [71, 184] width 59 height 35
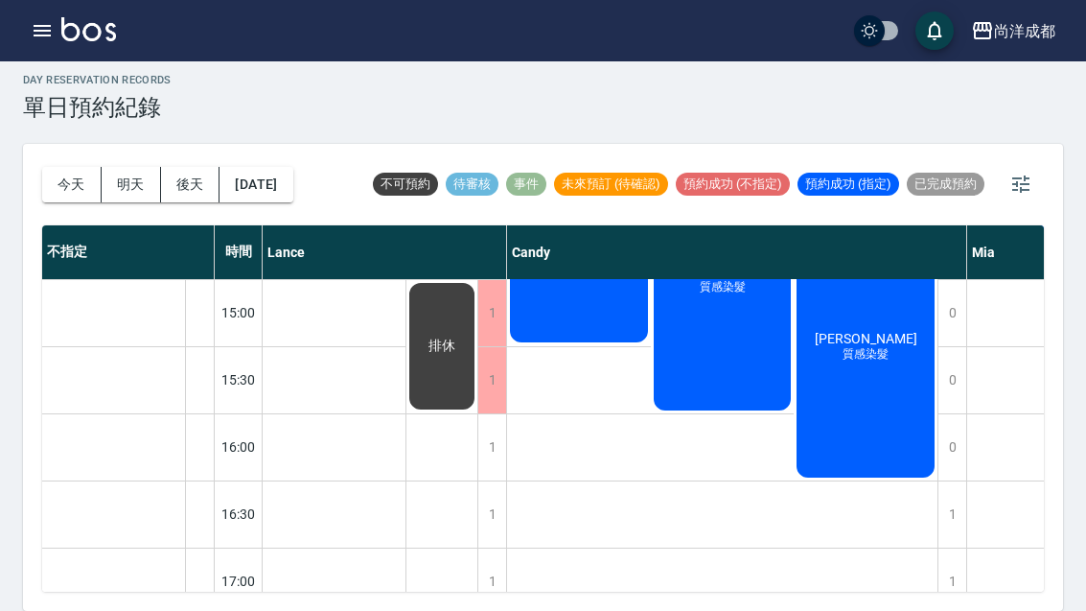
scroll to position [673, 0]
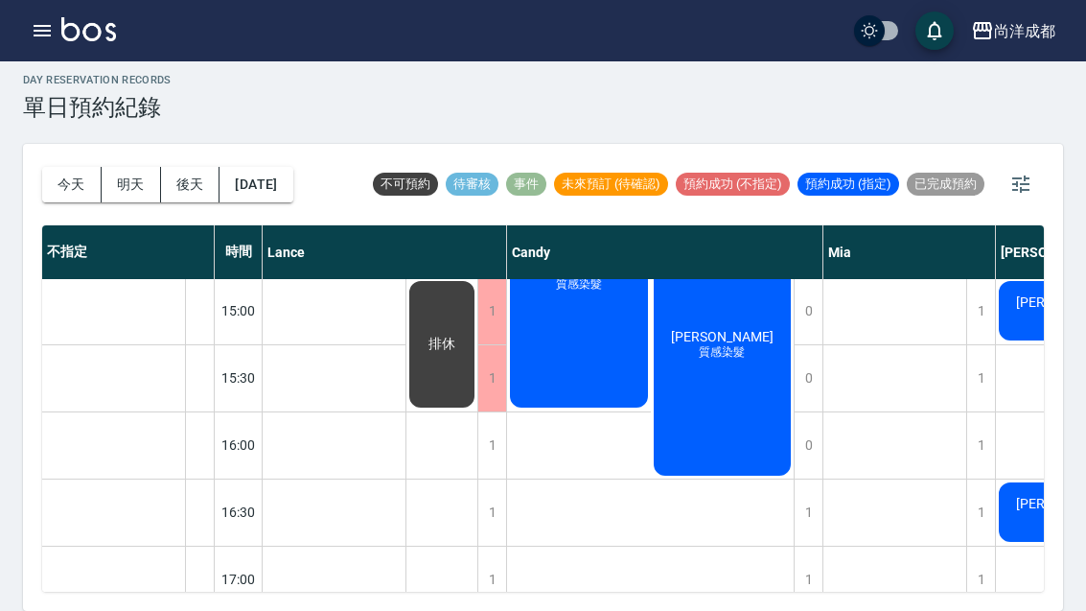
click at [292, 167] on button "2025/08/23" at bounding box center [256, 184] width 73 height 35
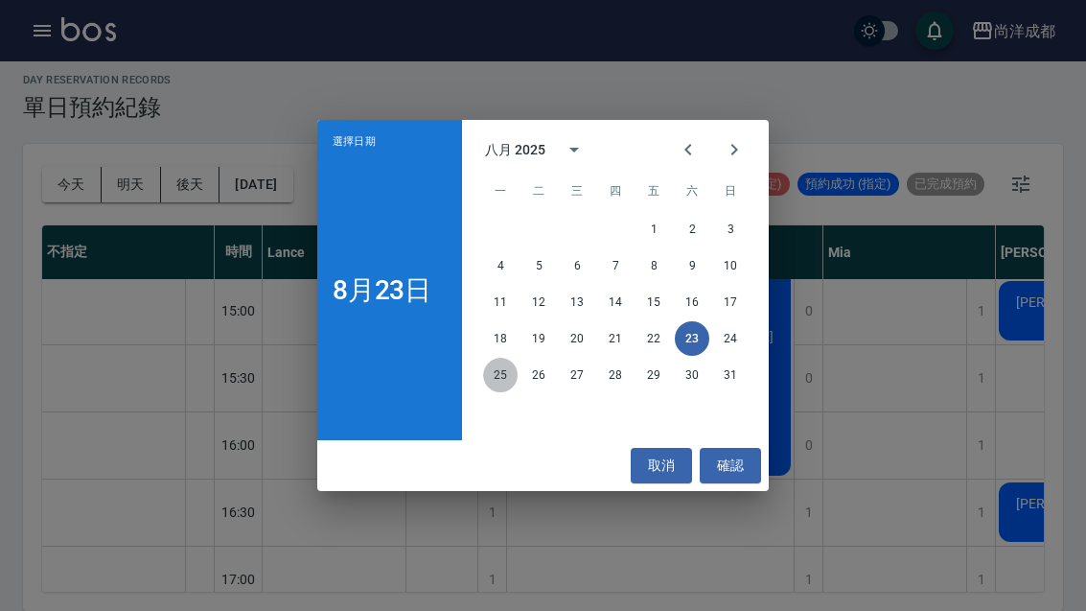
click at [513, 380] on button "25" at bounding box center [500, 375] width 35 height 35
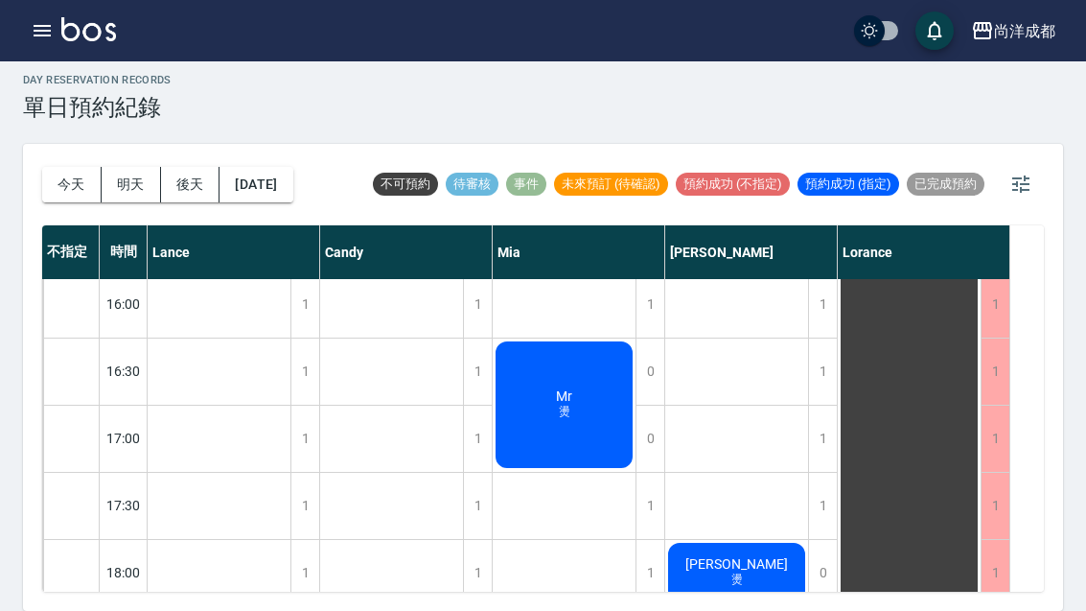
scroll to position [824, 0]
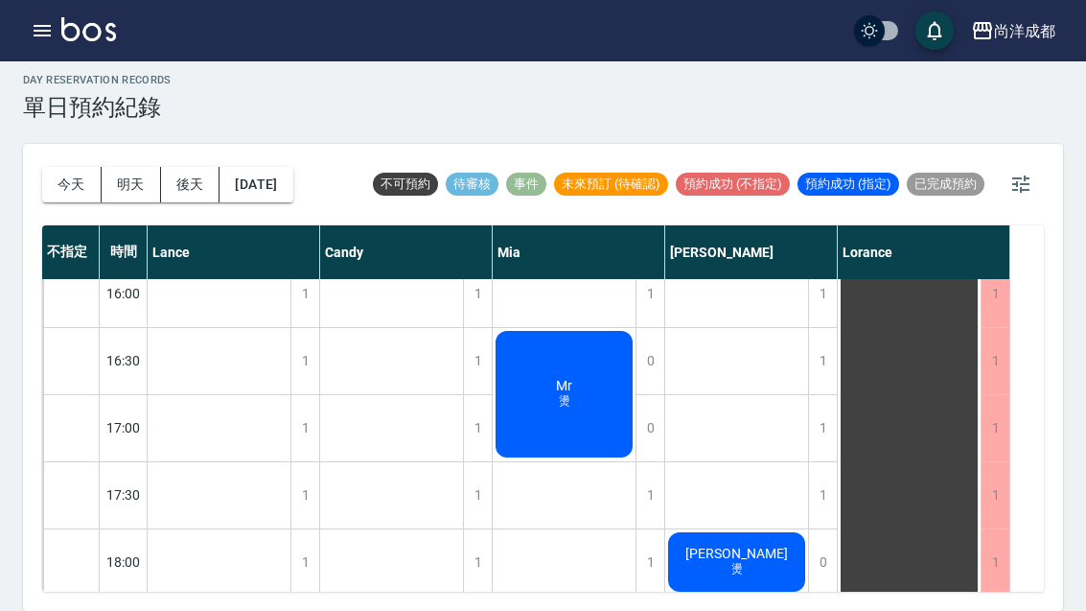
click at [252, 167] on button "2025/08/25" at bounding box center [256, 184] width 73 height 35
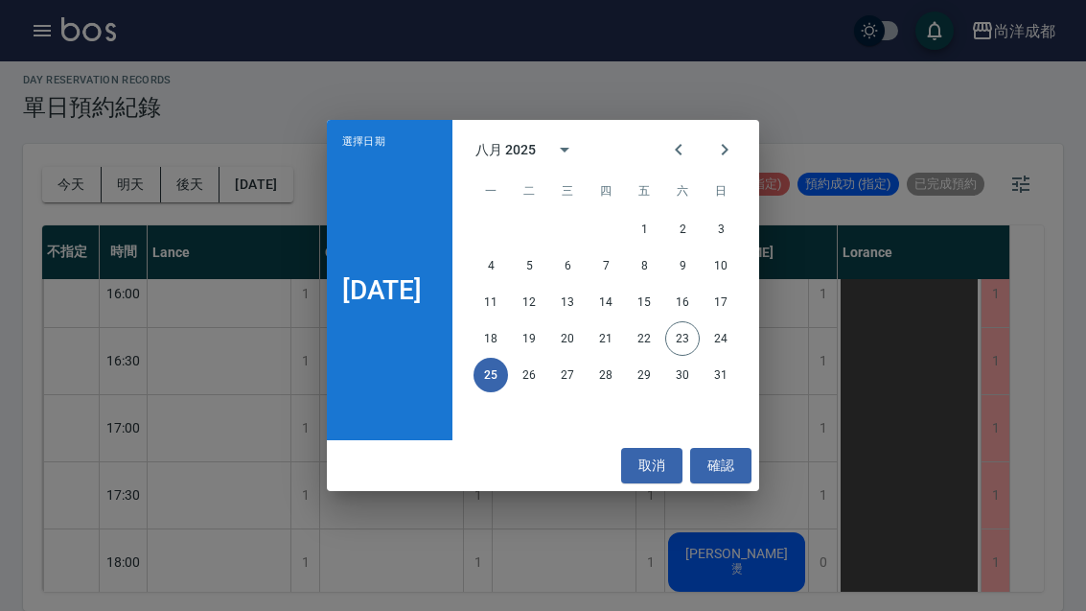
click at [545, 382] on button "26" at bounding box center [529, 375] width 35 height 35
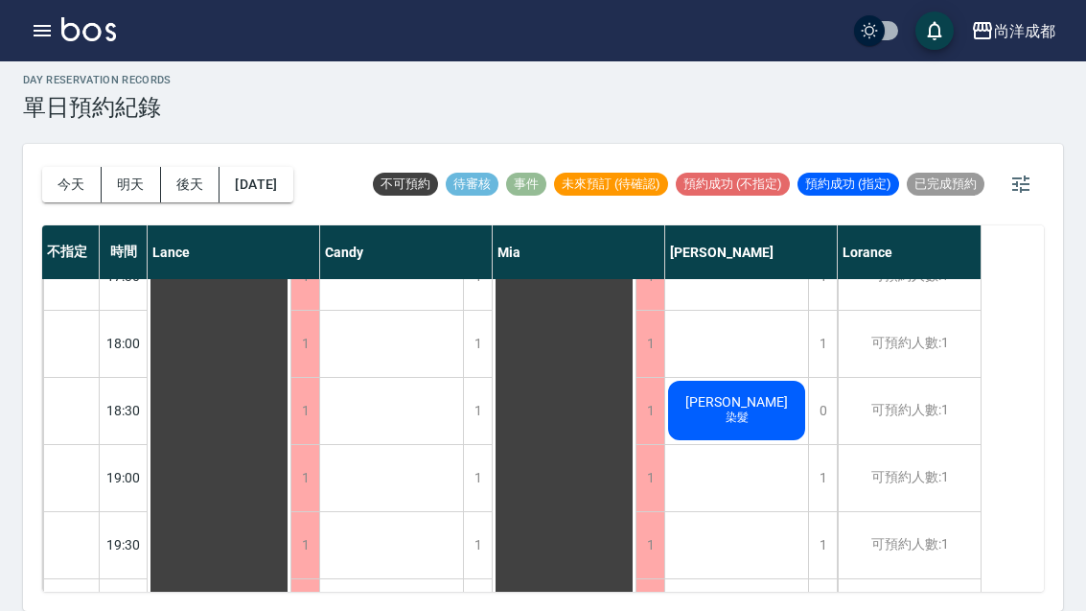
scroll to position [1041, 0]
click at [70, 167] on button "今天" at bounding box center [71, 184] width 59 height 35
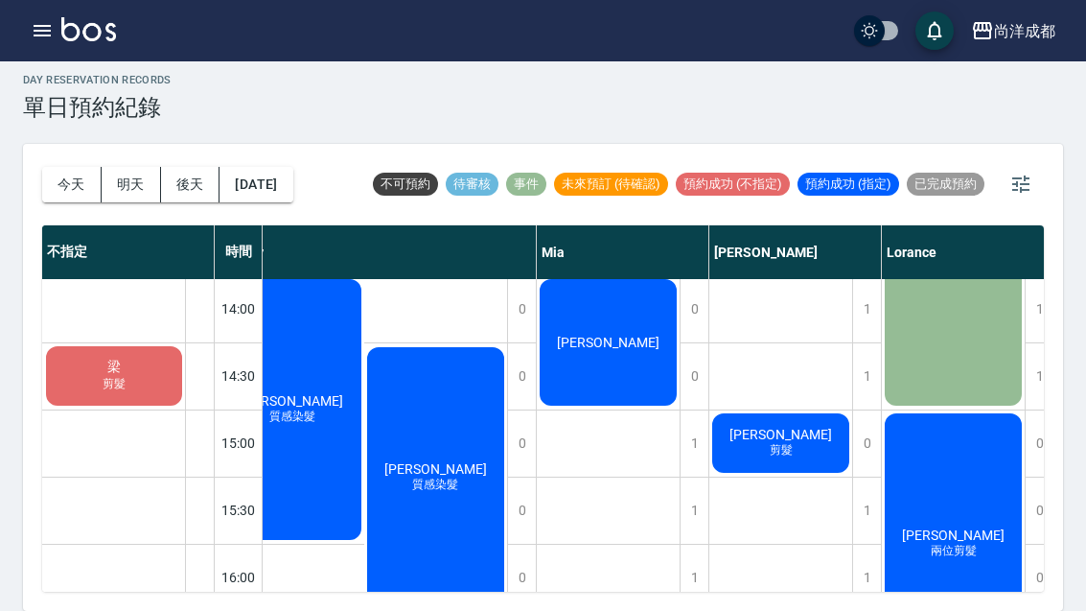
scroll to position [541, 289]
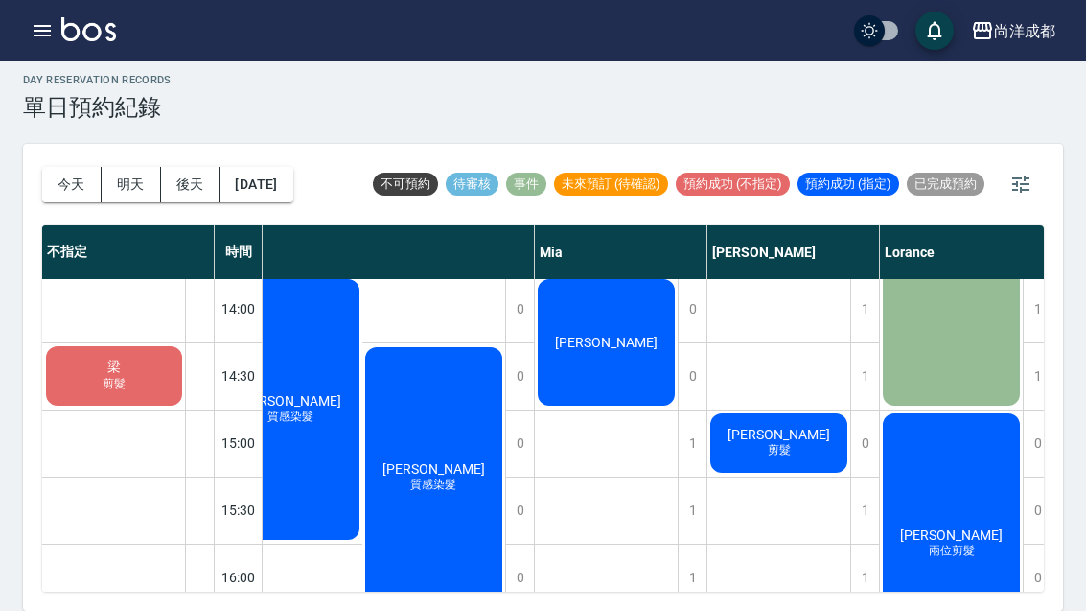
click at [68, 167] on button "今天" at bounding box center [71, 184] width 59 height 35
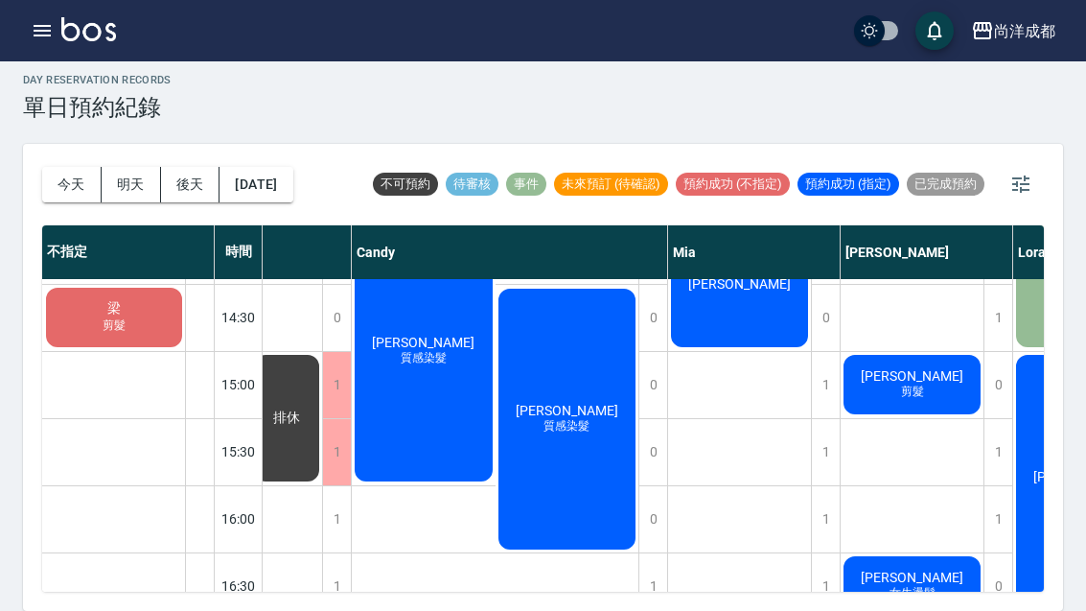
scroll to position [604, 155]
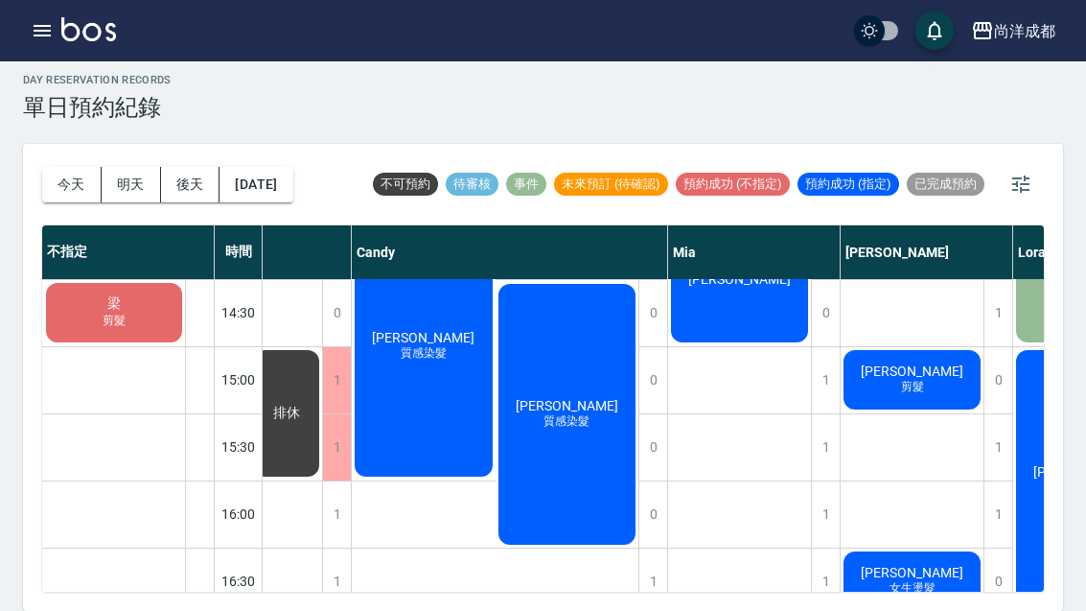
click at [85, 167] on button "今天" at bounding box center [71, 184] width 59 height 35
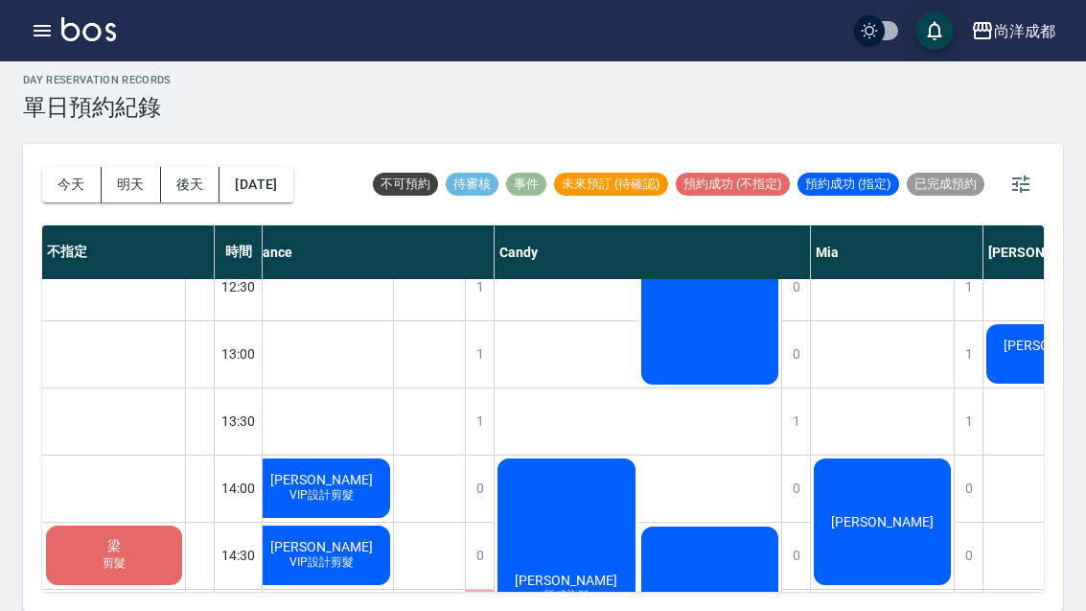
scroll to position [361, 13]
